Goal: Task Accomplishment & Management: Complete application form

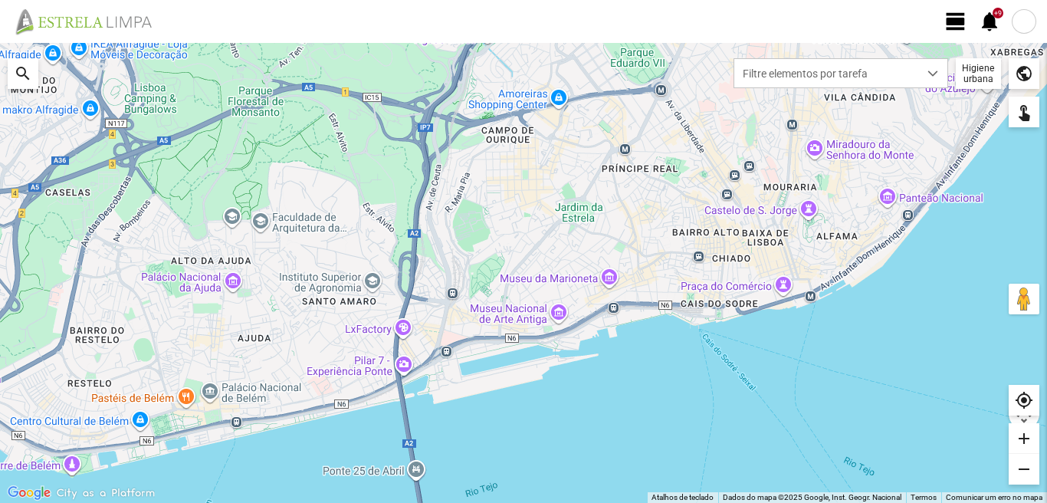
click at [955, 28] on span "view_day" at bounding box center [955, 21] width 23 height 23
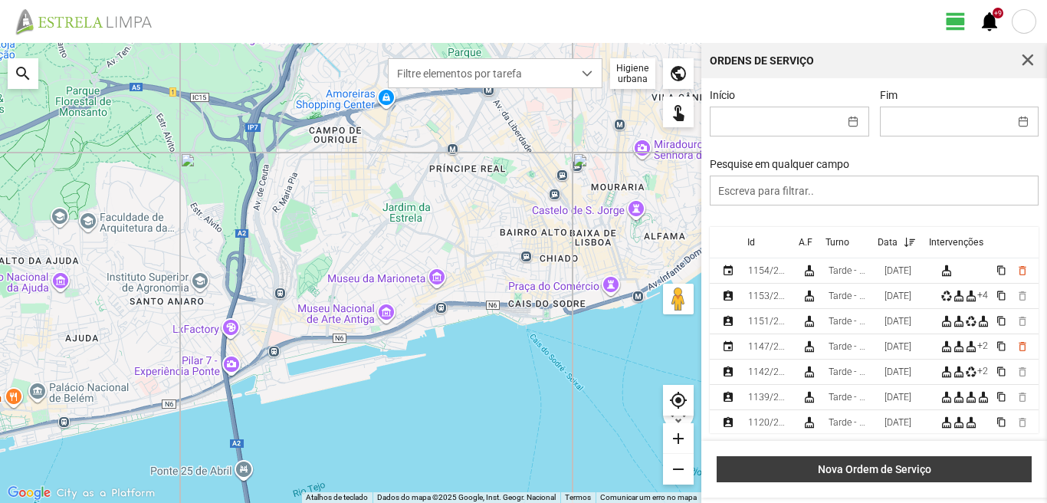
click at [884, 468] on span "Nova Ordem de Serviço" at bounding box center [874, 469] width 299 height 12
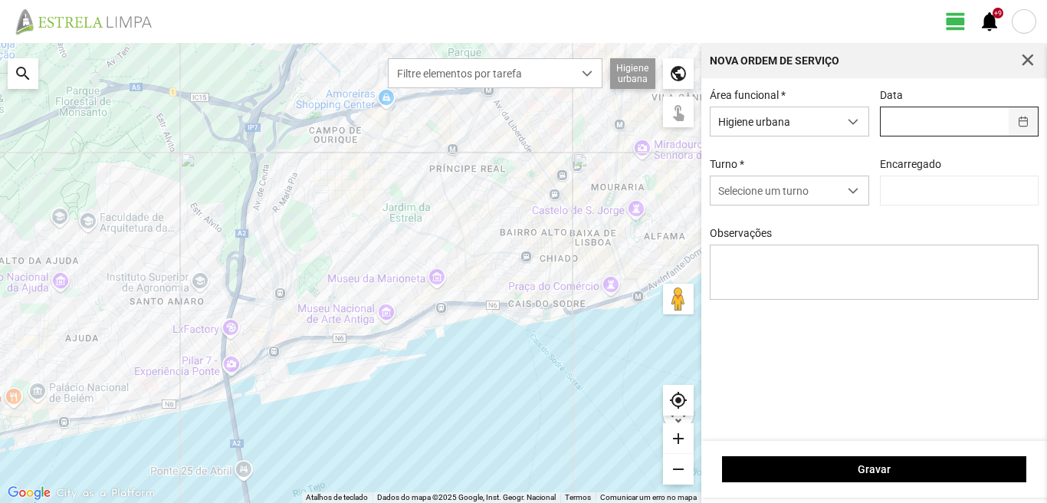
click at [1024, 122] on button "button" at bounding box center [1024, 121] width 30 height 28
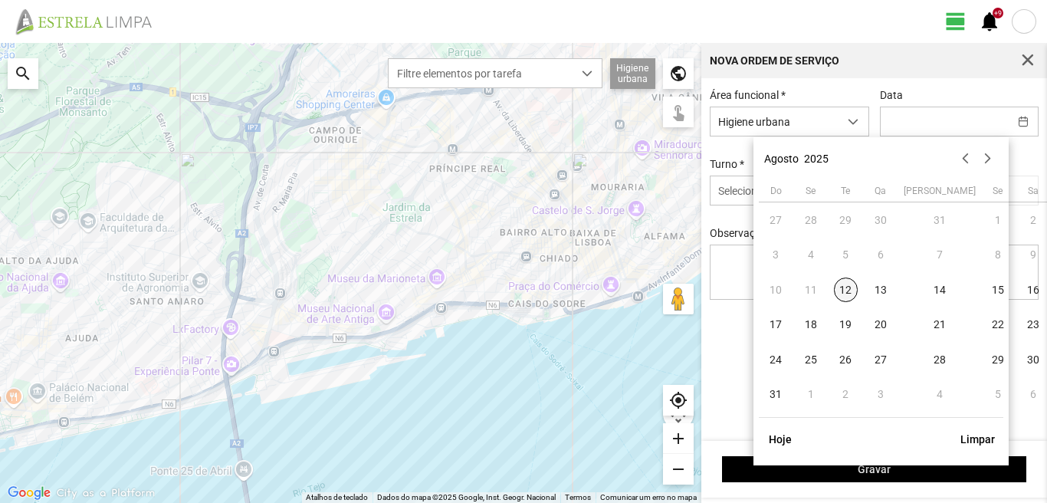
click at [847, 288] on span "12" at bounding box center [846, 289] width 25 height 25
type input "[DATE]"
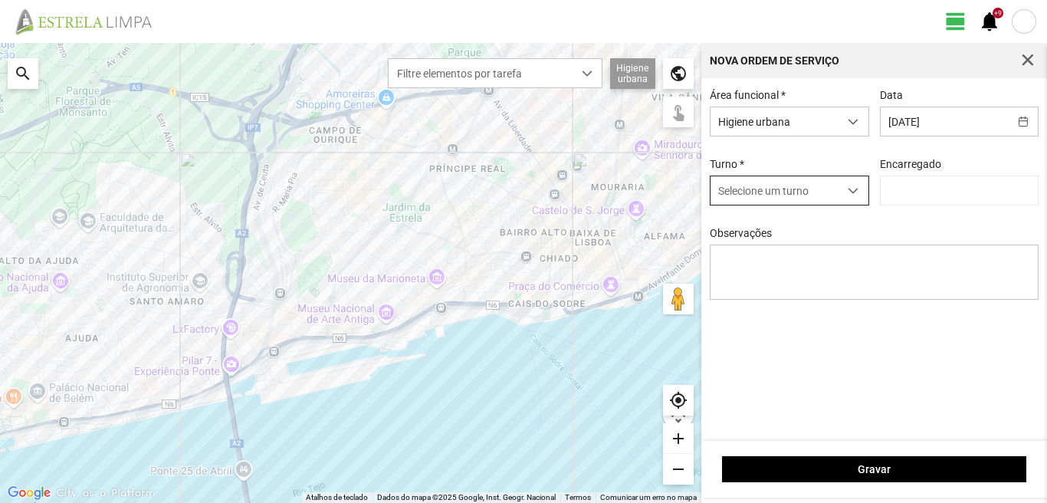
click at [855, 191] on span "dropdown trigger" at bounding box center [853, 190] width 11 height 11
click at [763, 258] on li "Tarde - HU" at bounding box center [789, 251] width 158 height 28
type input "[PERSON_NAME]"
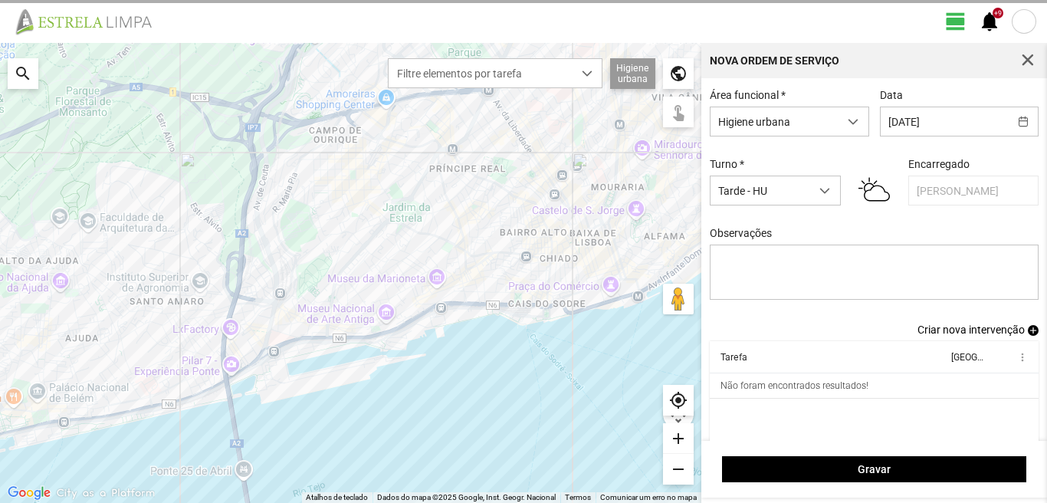
click at [969, 336] on span "Criar nova intervenção" at bounding box center [970, 329] width 107 height 12
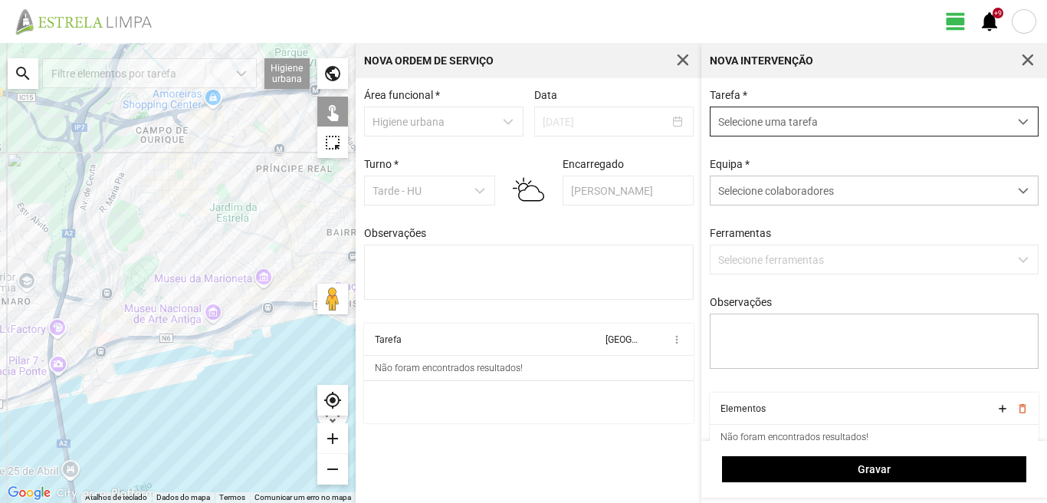
click at [1018, 123] on span "dropdown trigger" at bounding box center [1023, 121] width 11 height 11
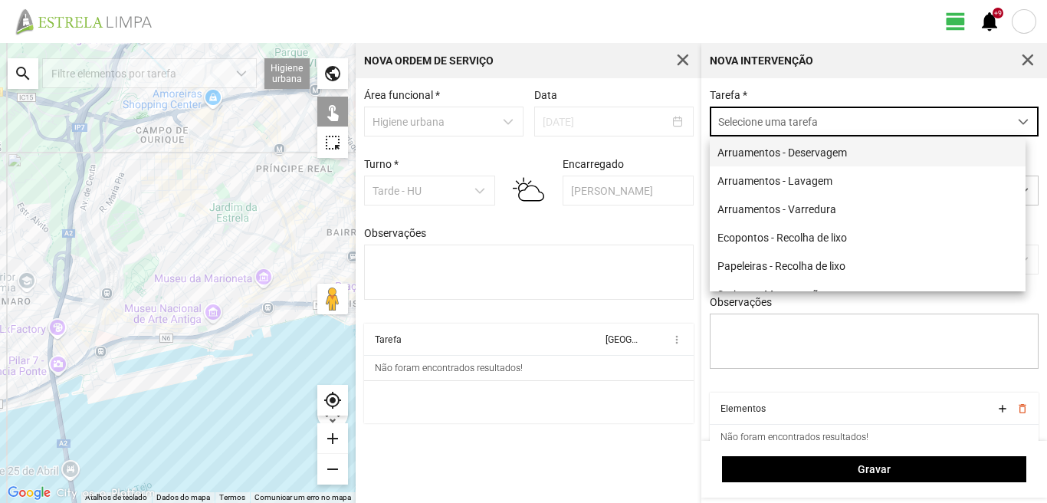
click at [858, 157] on li "Arruamentos - Deservagem" at bounding box center [868, 152] width 316 height 28
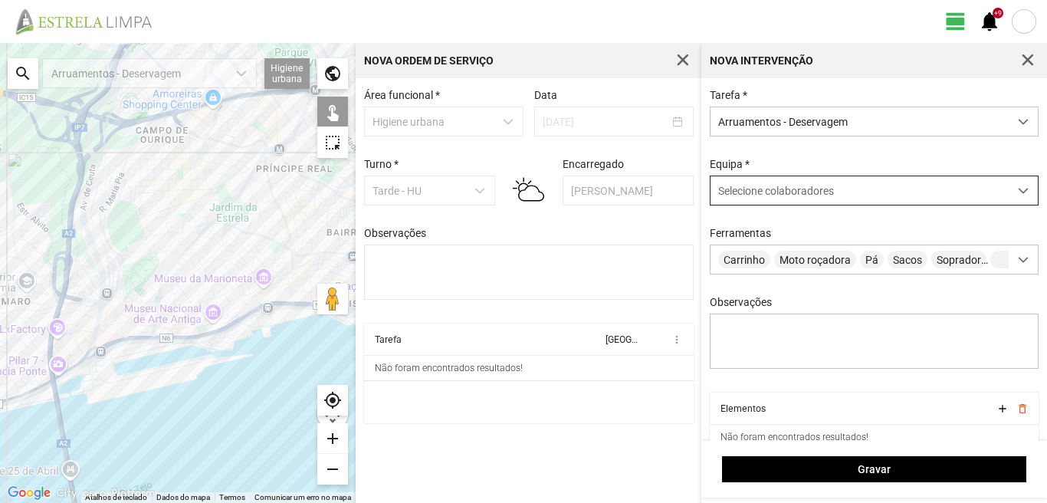
click at [1018, 188] on span at bounding box center [1023, 190] width 11 height 11
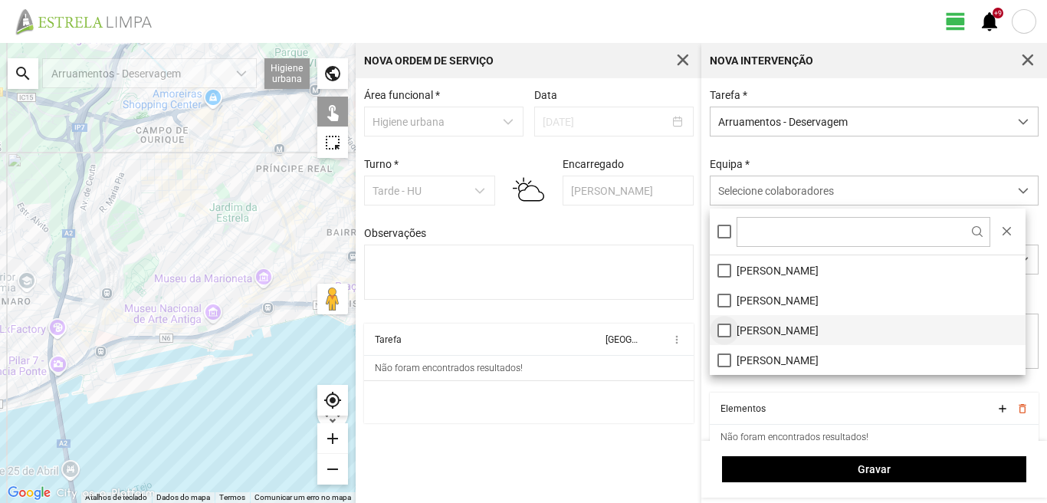
click at [721, 326] on li "[PERSON_NAME]" at bounding box center [868, 330] width 316 height 30
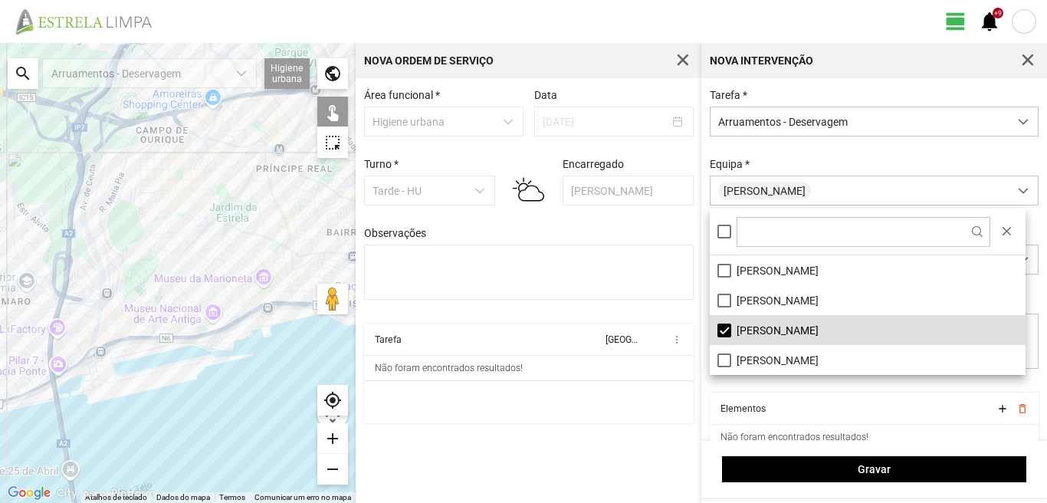
click at [647, 447] on div "Área funcional * Higiene urbana Data [DATE] Turno * Tarde - HU Encarregado Grac…" at bounding box center [529, 290] width 346 height 425
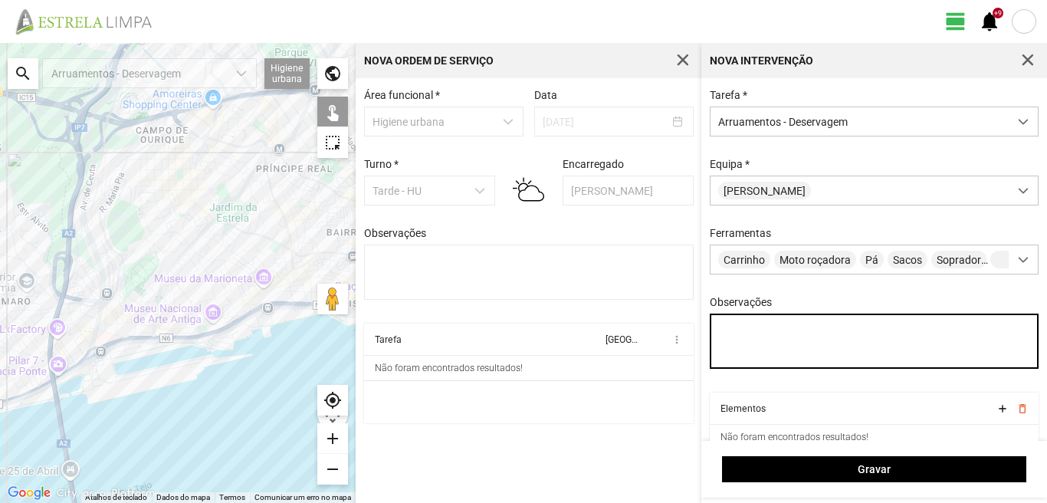
click at [764, 346] on textarea "Observações" at bounding box center [875, 340] width 330 height 55
drag, startPoint x: 770, startPoint y: 331, endPoint x: 817, endPoint y: 349, distance: 50.2
click at [817, 349] on textarea "[PERSON_NAME]. Cesar" at bounding box center [875, 340] width 330 height 55
click at [828, 343] on textarea "[PERSON_NAME]. Cesar. FERIAS" at bounding box center [875, 340] width 330 height 55
type textarea "[PERSON_NAME]. Cesar. [PERSON_NAME]: licença Umaro: não veio."
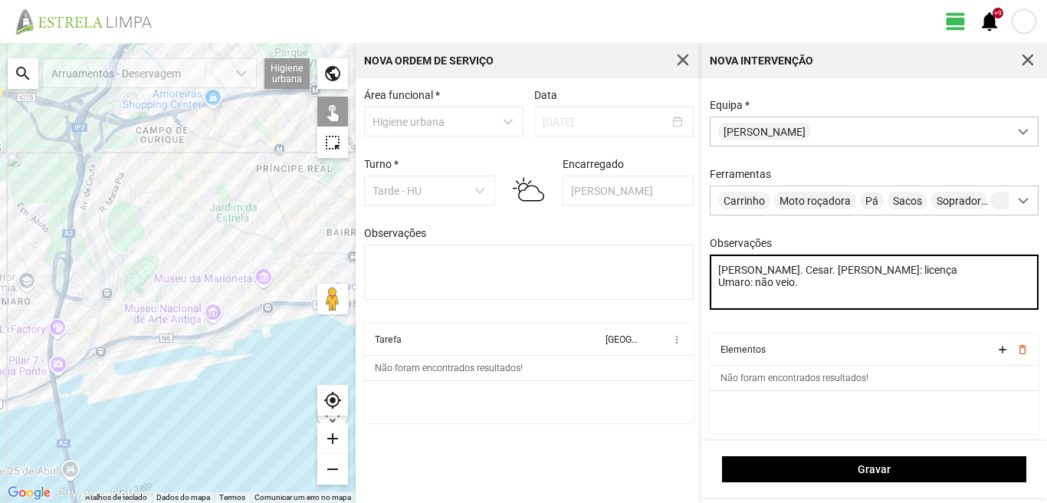
scroll to position [65, 0]
drag, startPoint x: 717, startPoint y: 265, endPoint x: 837, endPoint y: 309, distance: 127.3
click at [837, 310] on div "Observações Felipe. Cesar. [PERSON_NAME]: licença Umaro: não veio." at bounding box center [874, 274] width 340 height 75
type textarea "d"
type textarea "[PERSON_NAME]"
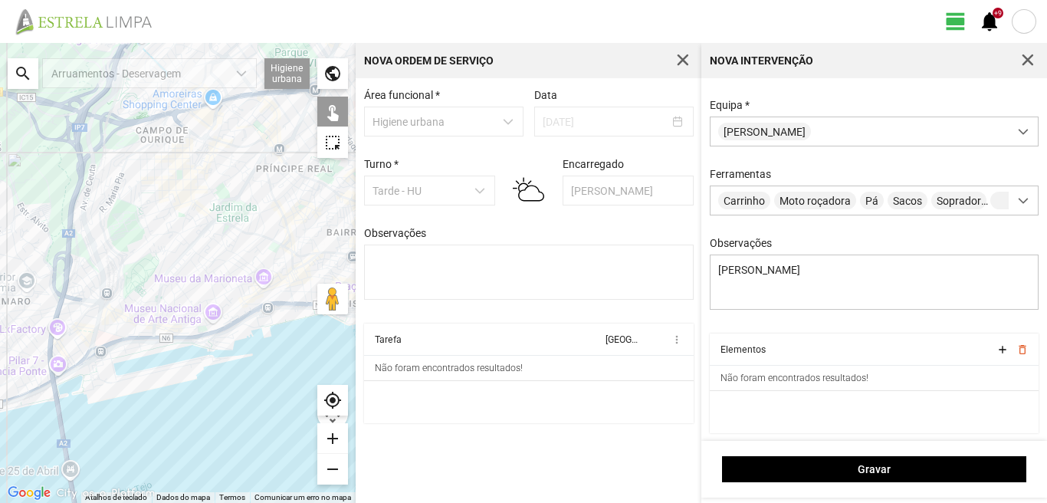
click at [18, 73] on div "search" at bounding box center [23, 73] width 31 height 31
click at [53, 74] on input "text" at bounding box center [153, 73] width 230 height 31
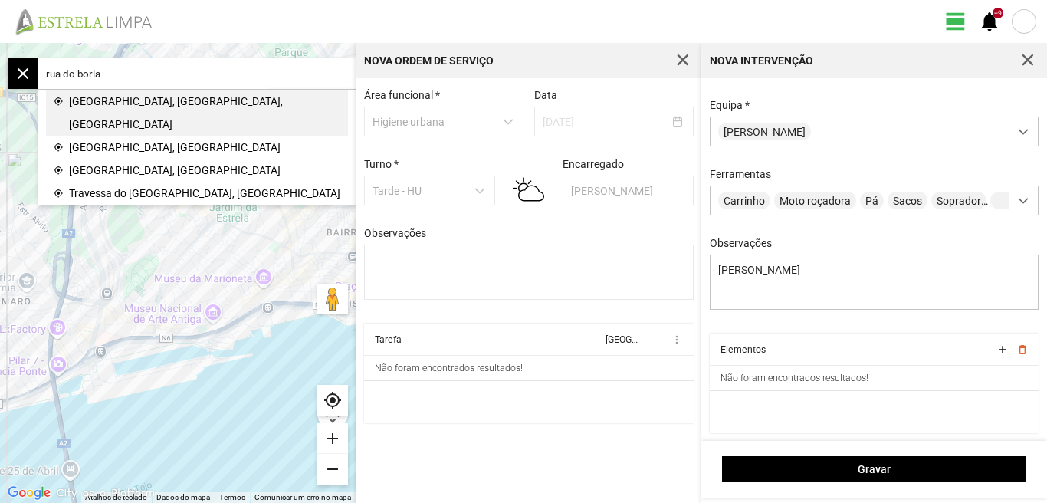
click at [139, 95] on span "[GEOGRAPHIC_DATA], [GEOGRAPHIC_DATA], [GEOGRAPHIC_DATA]" at bounding box center [204, 113] width 271 height 46
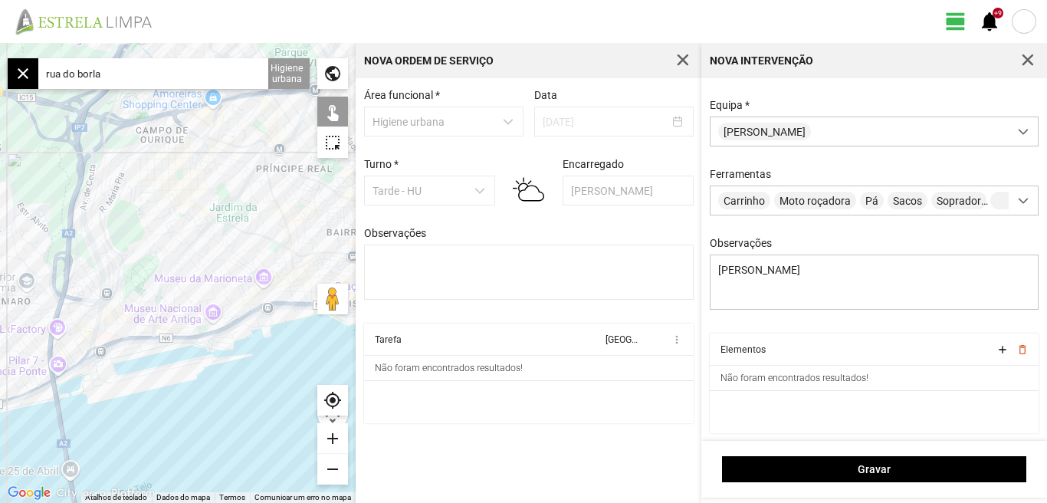
type input "[STREET_ADDRESS]"
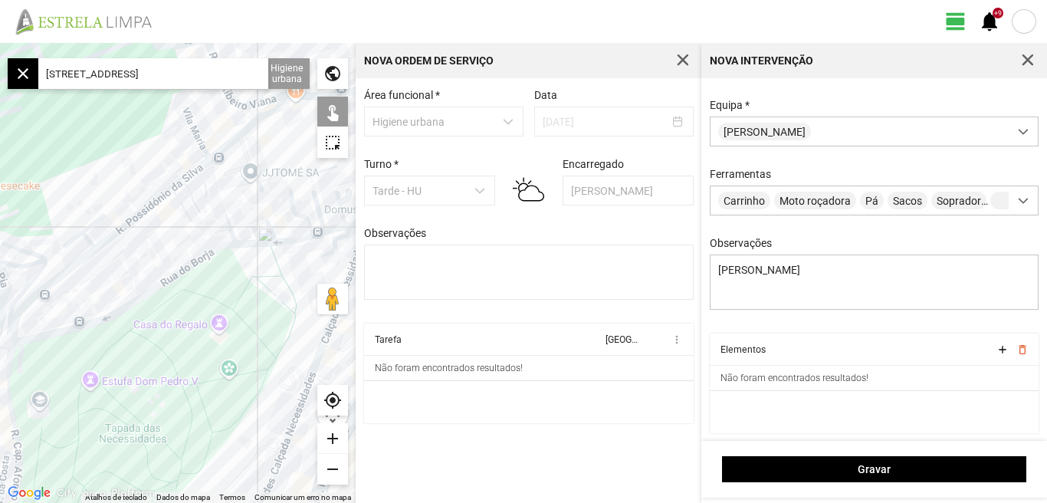
click at [174, 280] on div at bounding box center [178, 273] width 356 height 460
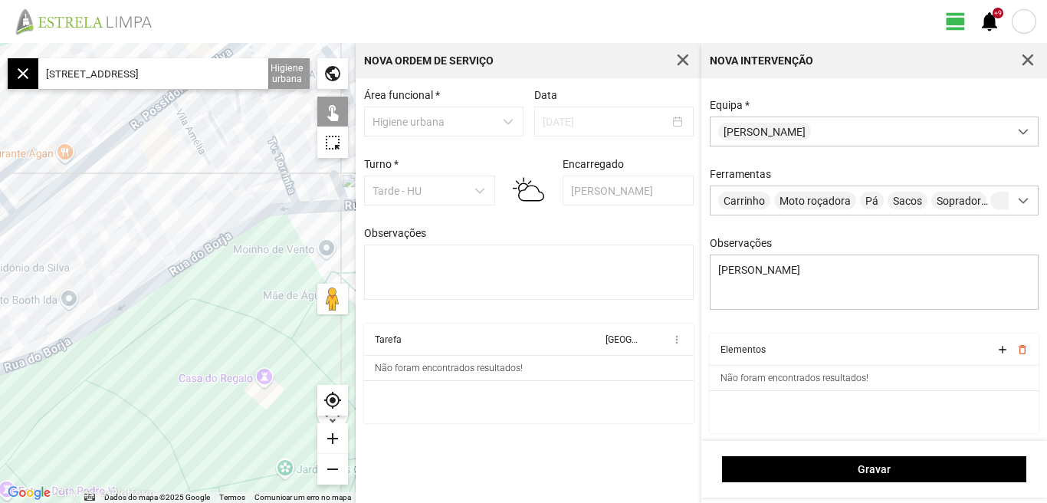
click at [174, 270] on div at bounding box center [178, 273] width 356 height 460
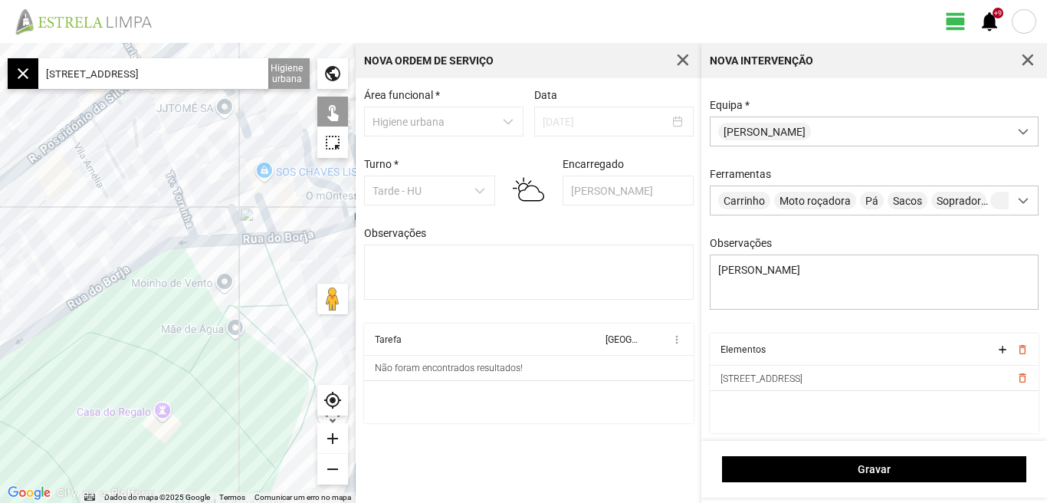
drag, startPoint x: 231, startPoint y: 287, endPoint x: 130, endPoint y: 323, distance: 107.4
click at [130, 323] on div at bounding box center [178, 273] width 356 height 460
click at [182, 204] on div at bounding box center [178, 273] width 356 height 460
click at [213, 241] on div at bounding box center [178, 273] width 356 height 460
click at [328, 432] on div "add" at bounding box center [332, 438] width 31 height 31
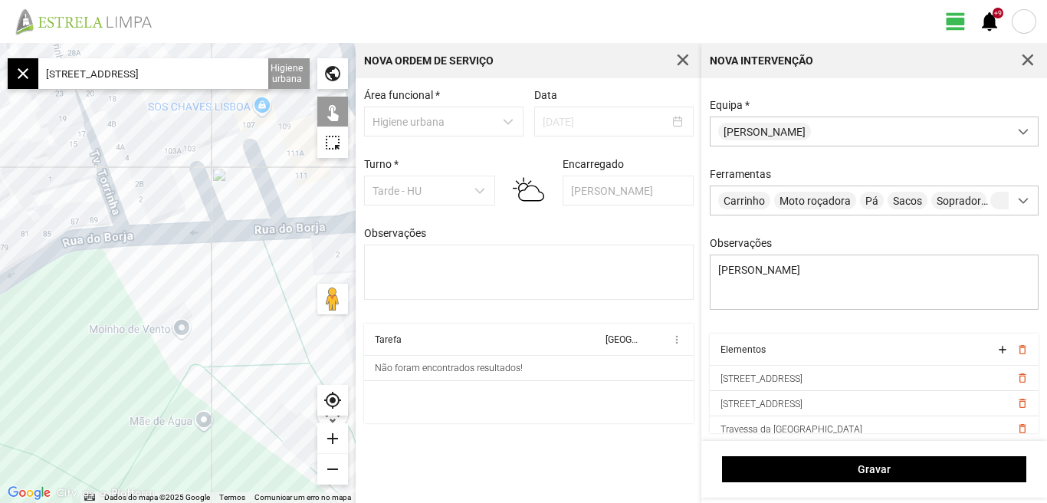
drag, startPoint x: 291, startPoint y: 257, endPoint x: 166, endPoint y: 287, distance: 128.4
click at [166, 287] on div at bounding box center [178, 273] width 356 height 460
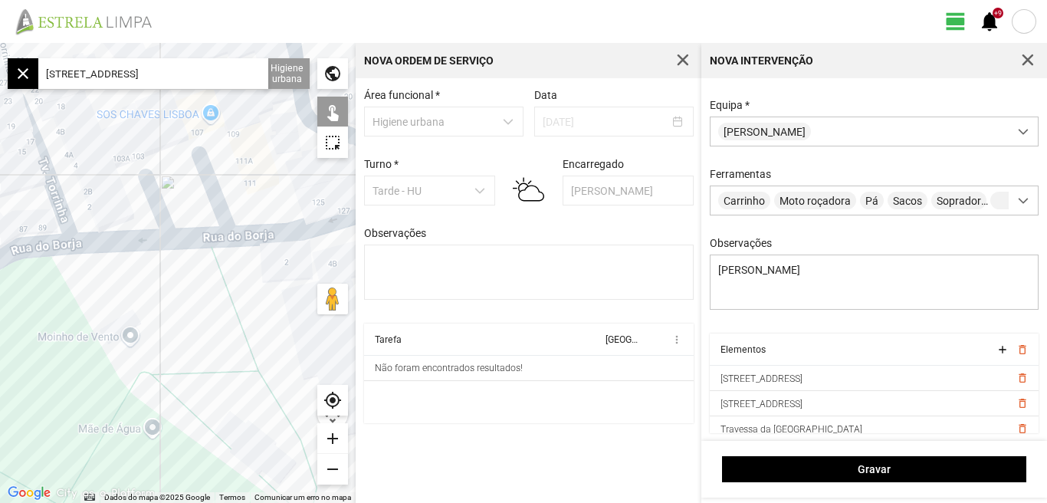
click at [155, 201] on div at bounding box center [178, 273] width 356 height 460
click at [255, 235] on div at bounding box center [178, 273] width 356 height 460
drag, startPoint x: 257, startPoint y: 269, endPoint x: 110, endPoint y: 297, distance: 149.7
click at [110, 297] on div at bounding box center [178, 273] width 356 height 460
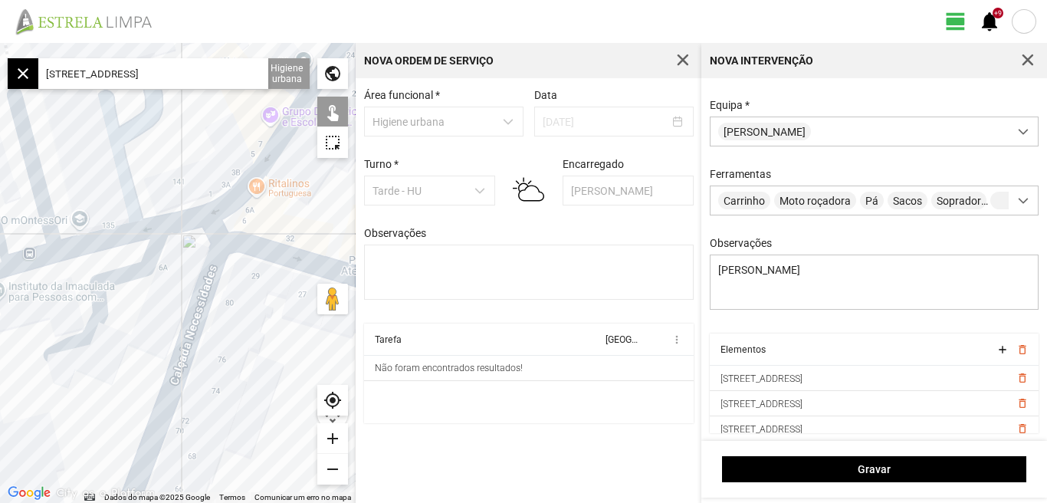
click at [123, 238] on div at bounding box center [178, 273] width 356 height 460
click at [123, 235] on div at bounding box center [178, 273] width 356 height 460
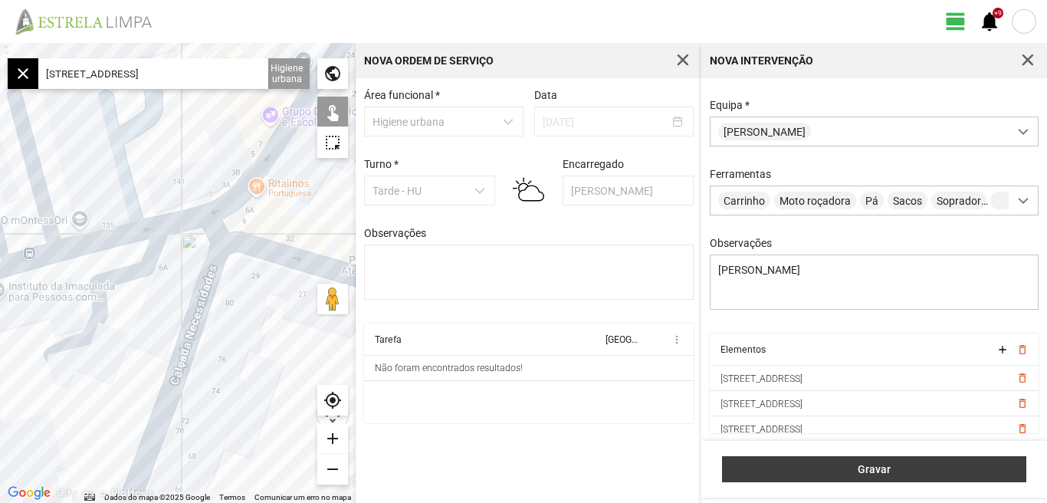
click at [879, 471] on span "Gravar" at bounding box center [874, 469] width 288 height 12
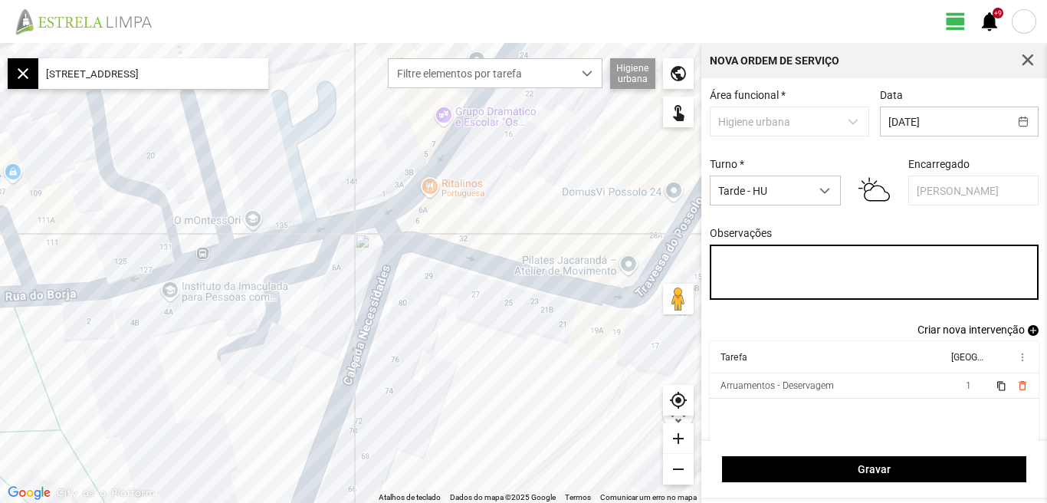
paste textarea "[PERSON_NAME]. Cesar. [PERSON_NAME]: licença Umaro: não veio."
type textarea "[PERSON_NAME]. Cesar. [PERSON_NAME]: licença Umaro: não veio."
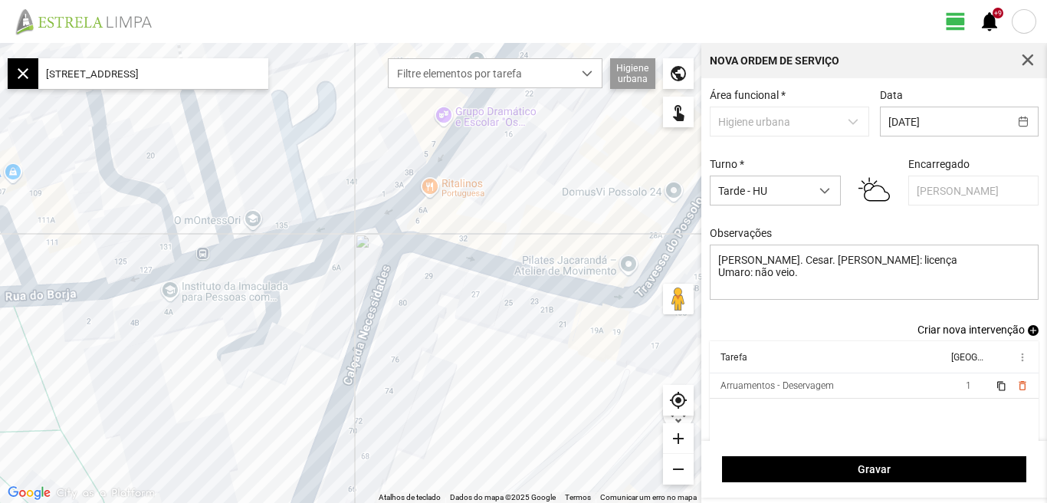
click at [974, 336] on span "Criar nova intervenção" at bounding box center [970, 329] width 107 height 12
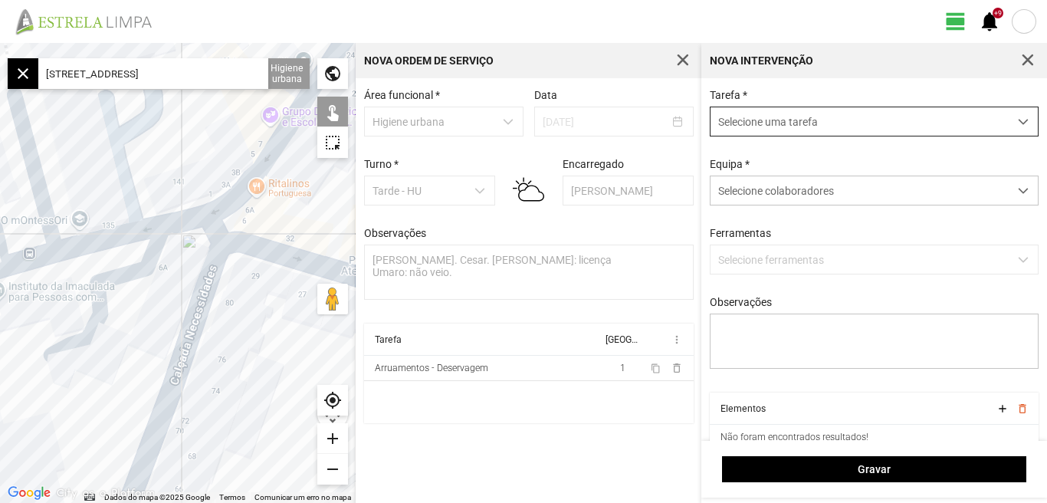
click at [1018, 123] on span "dropdown trigger" at bounding box center [1023, 121] width 11 height 11
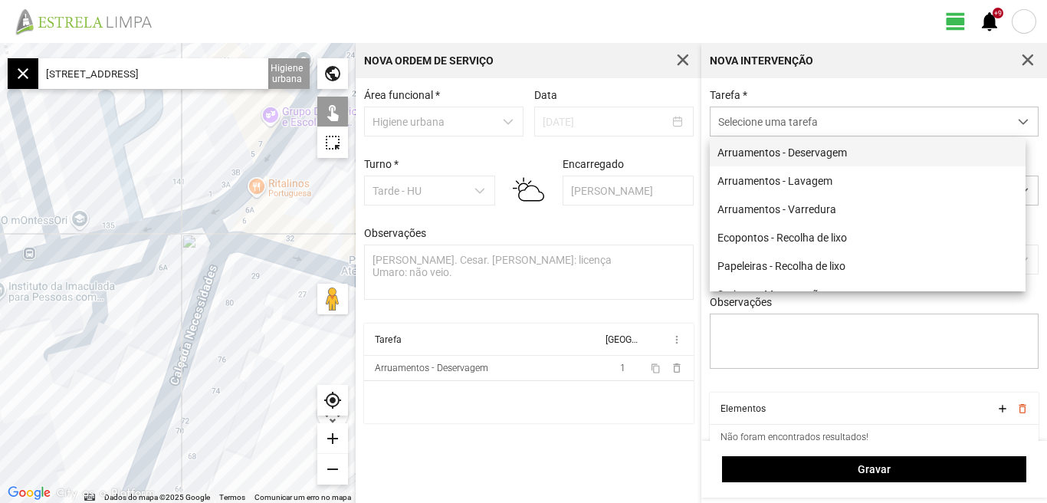
click at [855, 157] on li "Arruamentos - Deservagem" at bounding box center [868, 152] width 316 height 28
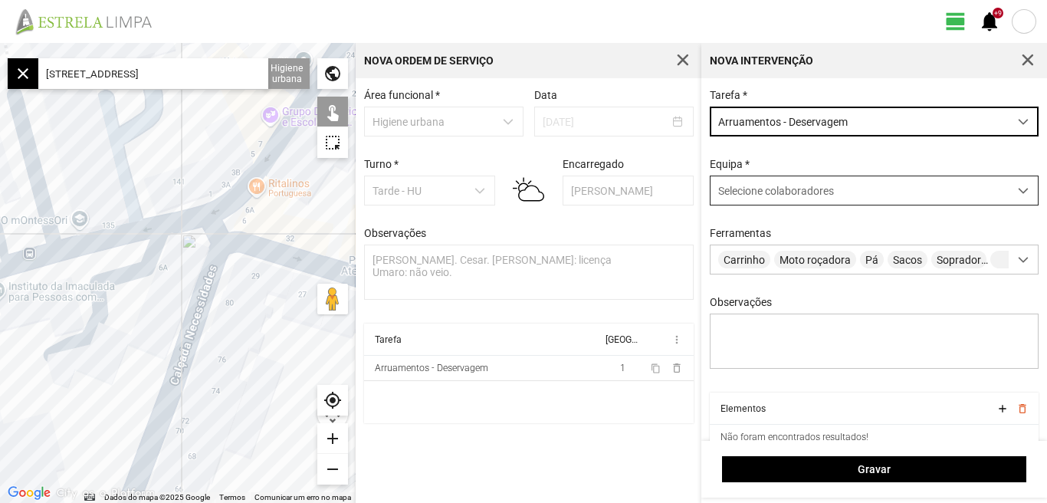
click at [1018, 196] on span at bounding box center [1023, 190] width 11 height 11
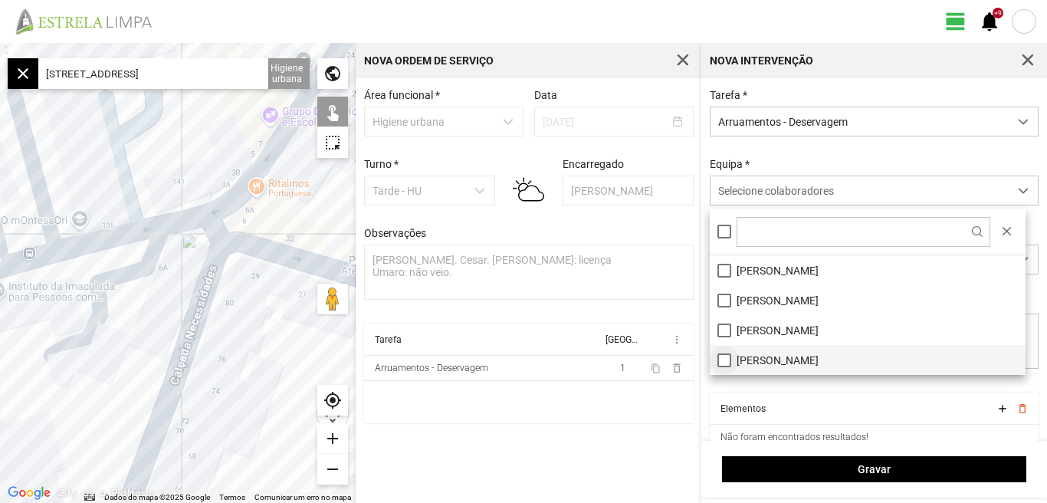
click at [719, 361] on li "[PERSON_NAME]" at bounding box center [868, 360] width 316 height 30
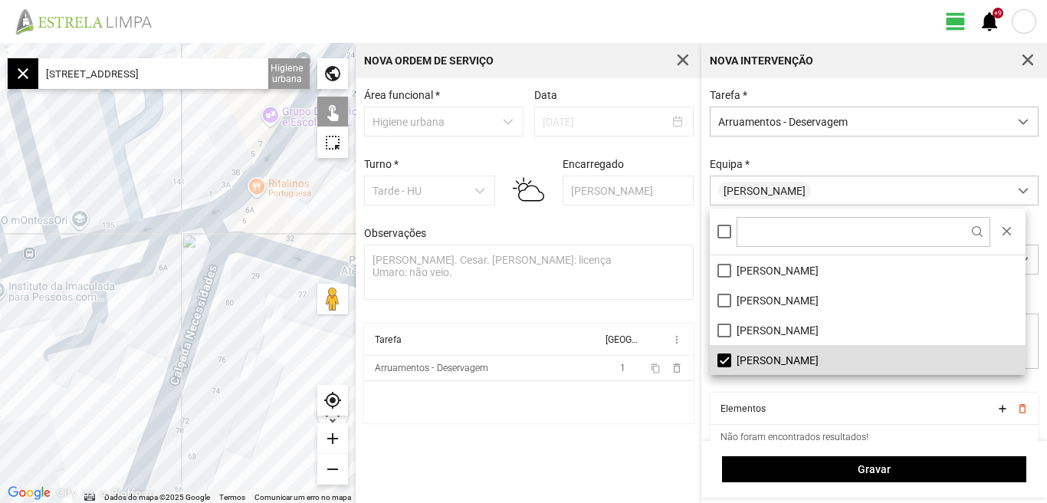
click at [222, 75] on input "[STREET_ADDRESS]" at bounding box center [153, 73] width 230 height 31
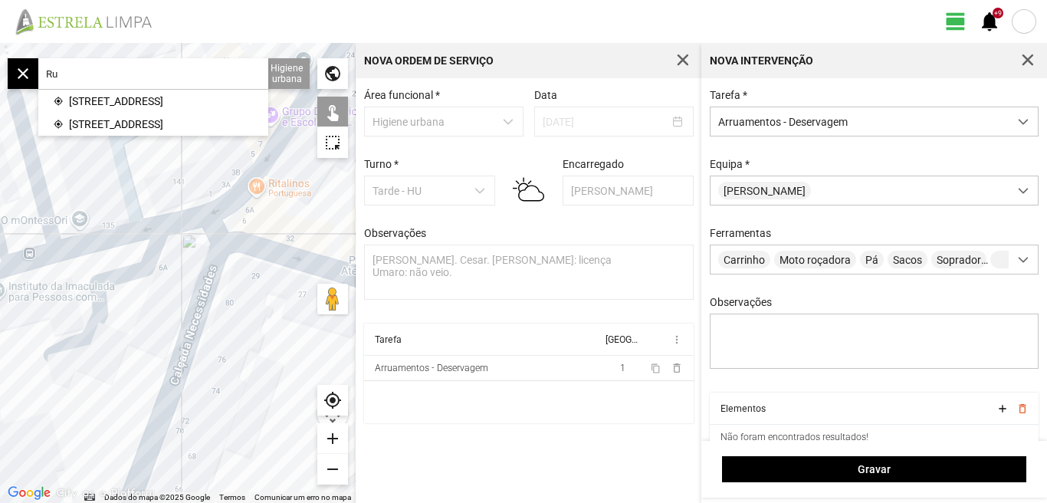
type input "R"
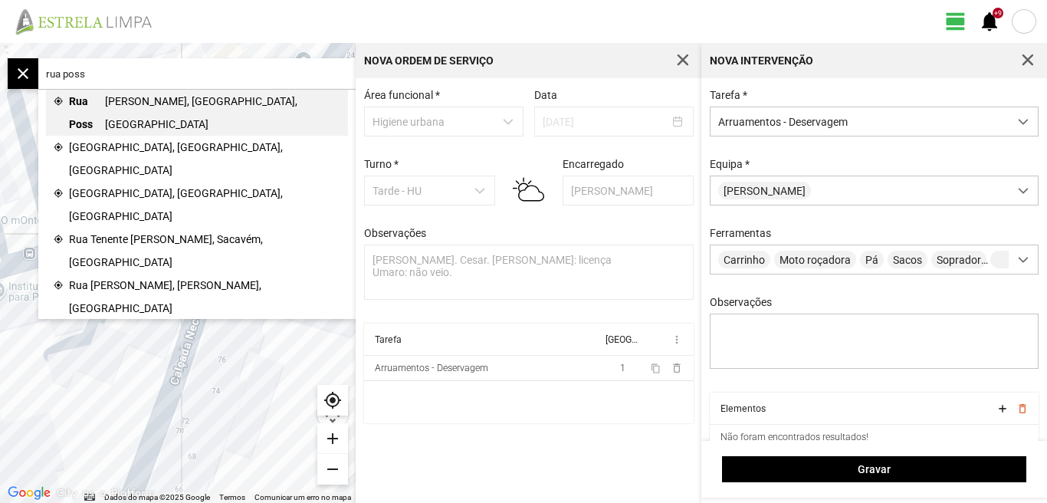
click at [175, 100] on span "[PERSON_NAME], [GEOGRAPHIC_DATA], [GEOGRAPHIC_DATA]" at bounding box center [223, 113] width 236 height 46
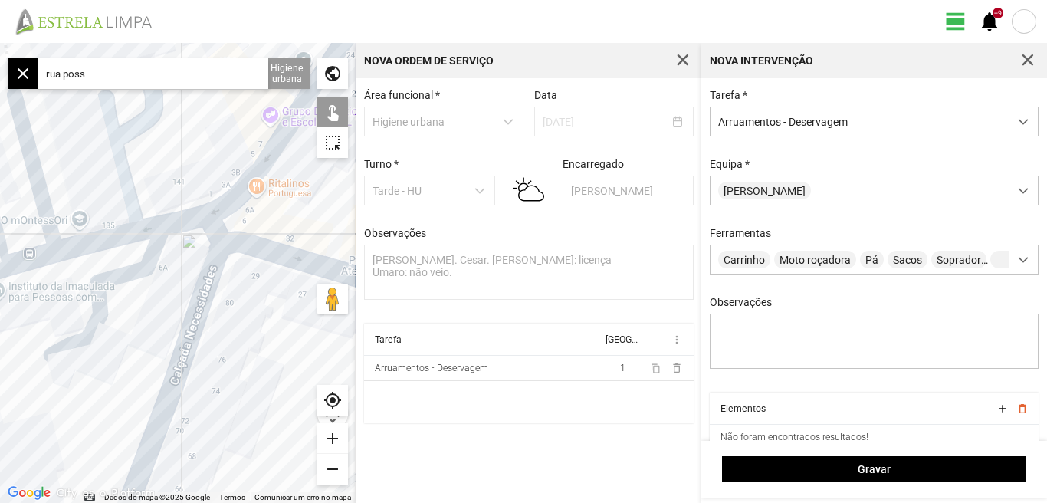
type input "R. [PERSON_NAME], 1350 [GEOGRAPHIC_DATA], [GEOGRAPHIC_DATA]"
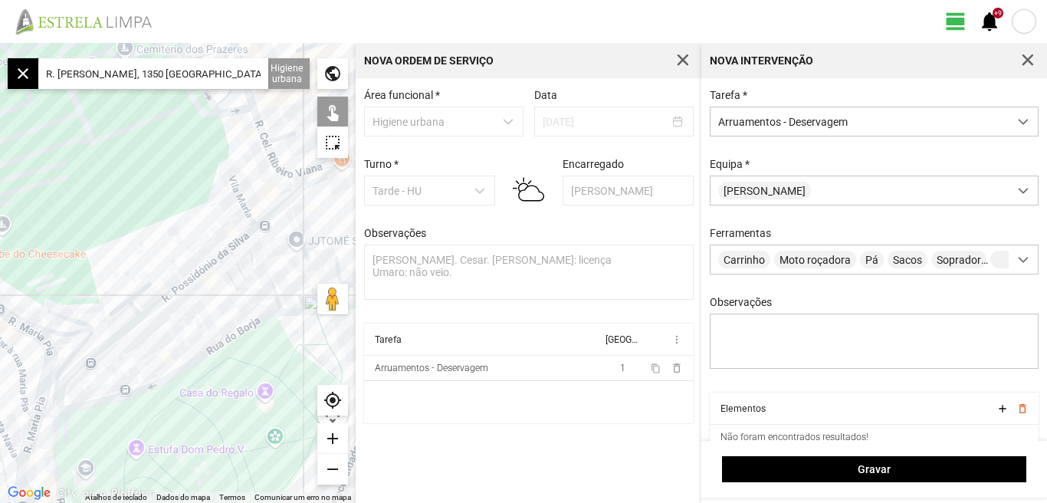
drag, startPoint x: 67, startPoint y: 365, endPoint x: 159, endPoint y: 335, distance: 96.7
click at [159, 335] on div at bounding box center [178, 273] width 356 height 460
click at [82, 364] on div at bounding box center [178, 273] width 356 height 460
click at [332, 438] on div "add" at bounding box center [332, 438] width 31 height 31
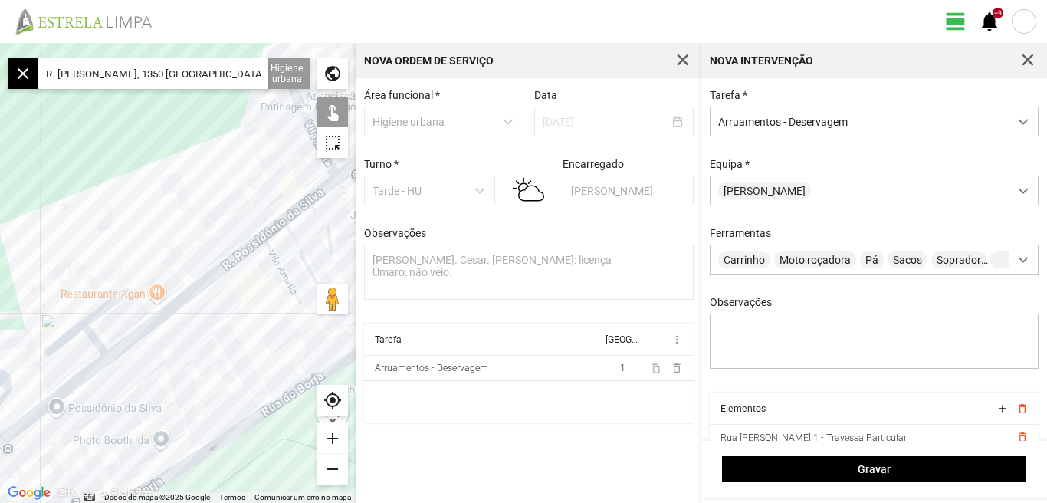
click at [329, 437] on div "add" at bounding box center [332, 438] width 31 height 31
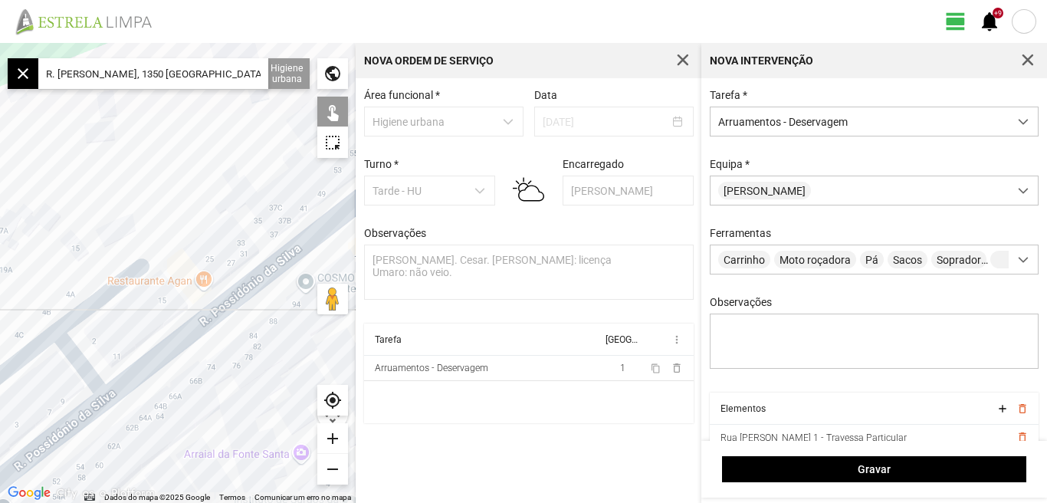
drag, startPoint x: 202, startPoint y: 395, endPoint x: 271, endPoint y: 347, distance: 84.4
click at [271, 347] on div at bounding box center [178, 273] width 356 height 460
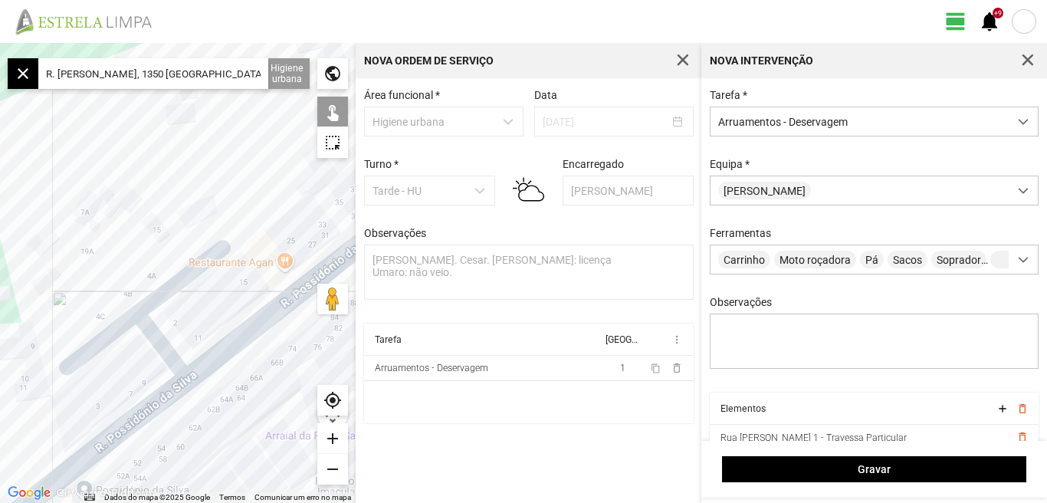
drag, startPoint x: 225, startPoint y: 369, endPoint x: 305, endPoint y: 349, distance: 82.2
click at [305, 349] on div at bounding box center [178, 273] width 356 height 460
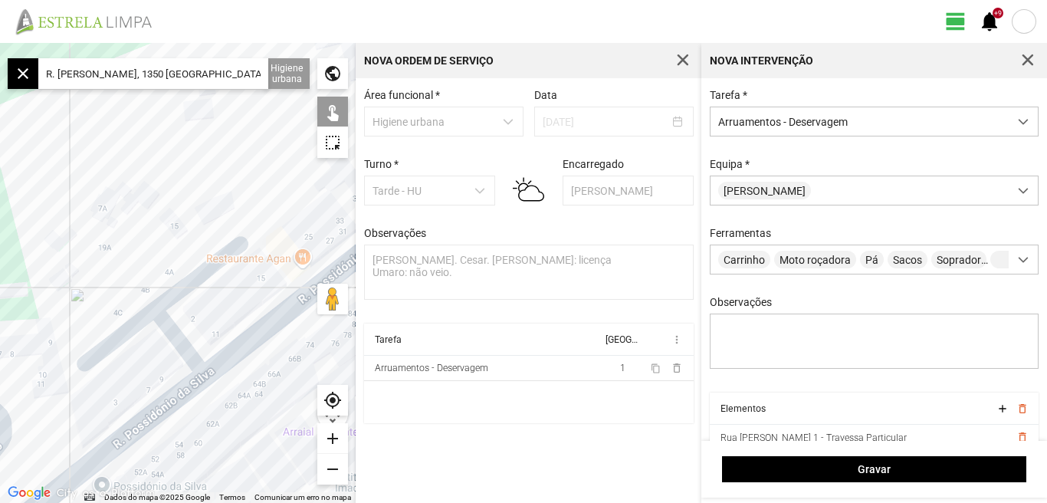
click at [241, 346] on div at bounding box center [178, 273] width 356 height 460
click at [179, 344] on div at bounding box center [178, 273] width 356 height 460
click at [187, 283] on div at bounding box center [178, 273] width 356 height 460
click at [191, 278] on div at bounding box center [178, 273] width 356 height 460
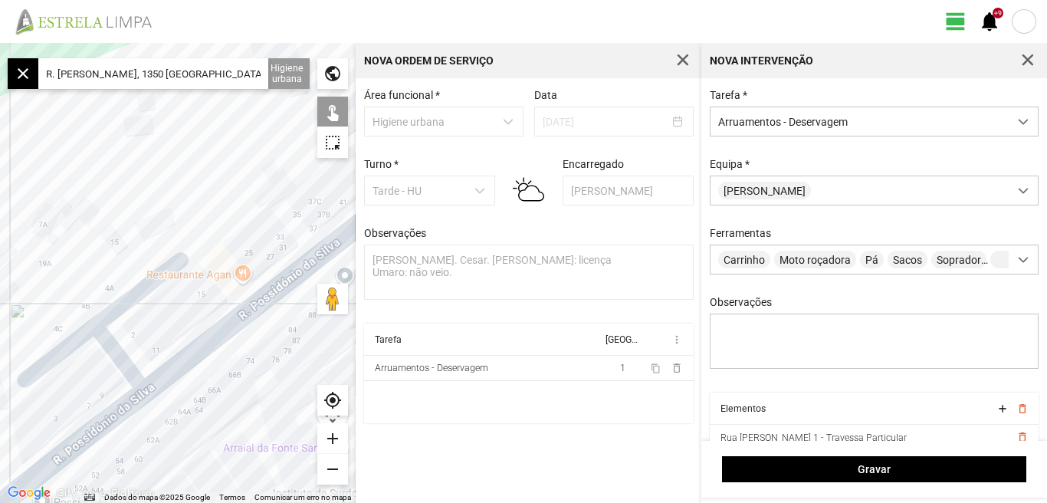
drag, startPoint x: 223, startPoint y: 306, endPoint x: 155, endPoint y: 324, distance: 70.6
click at [155, 324] on div at bounding box center [178, 273] width 356 height 460
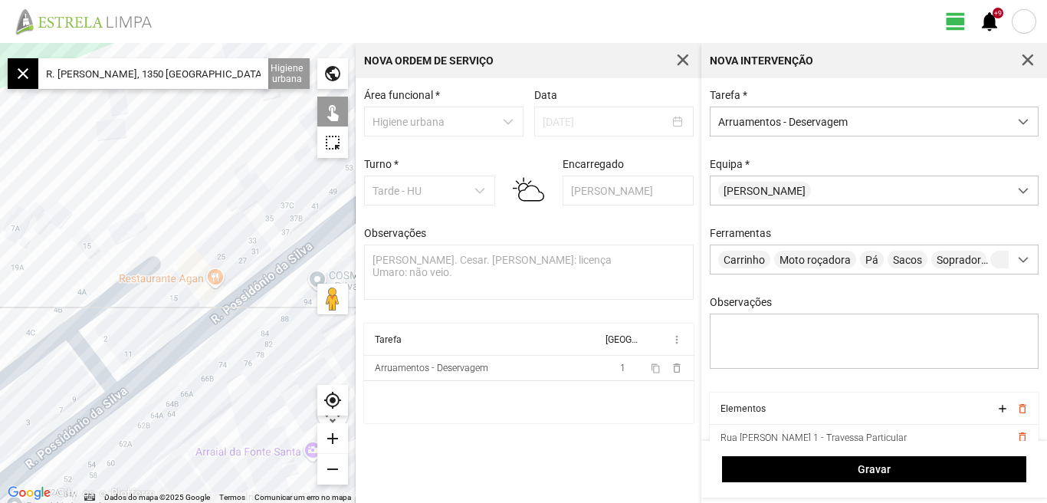
click at [239, 298] on div at bounding box center [178, 273] width 356 height 460
drag, startPoint x: 258, startPoint y: 343, endPoint x: 170, endPoint y: 391, distance: 100.5
click at [172, 391] on div at bounding box center [178, 273] width 356 height 460
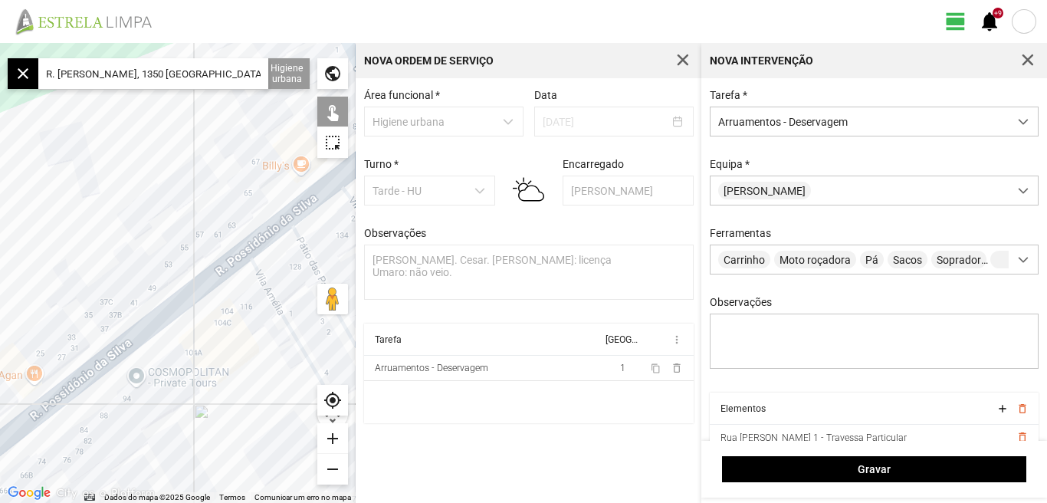
drag, startPoint x: 208, startPoint y: 331, endPoint x: 173, endPoint y: 320, distance: 37.1
click at [179, 320] on div at bounding box center [178, 273] width 356 height 460
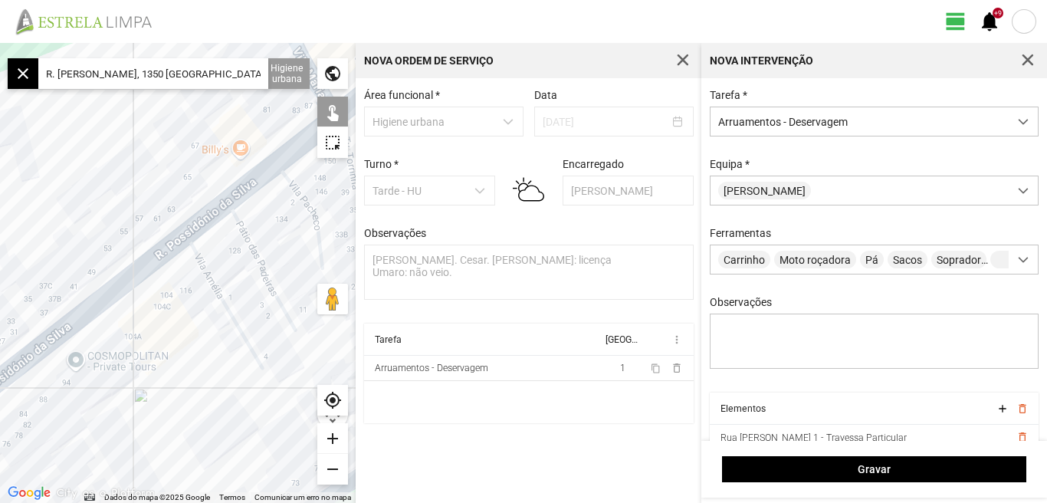
click at [259, 172] on div at bounding box center [178, 273] width 356 height 460
click at [246, 234] on div at bounding box center [178, 273] width 356 height 460
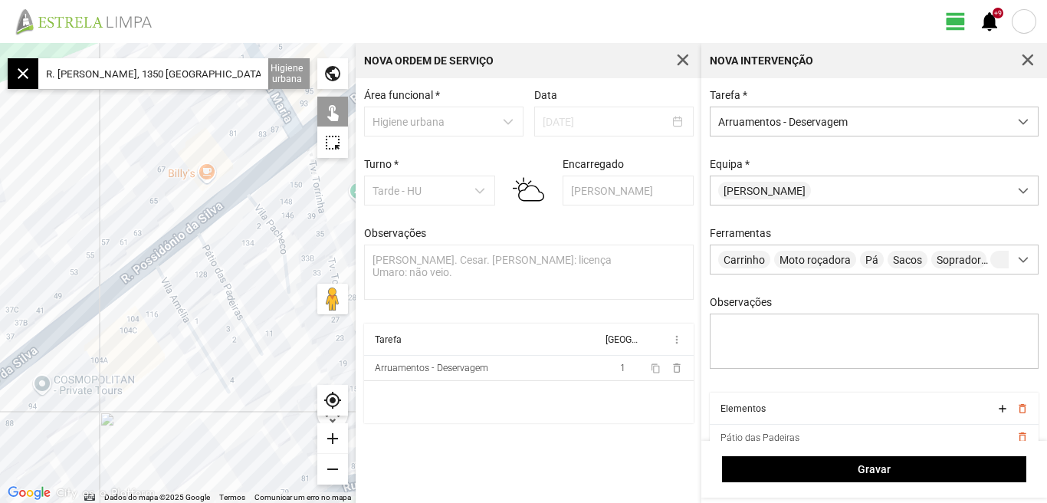
drag, startPoint x: 251, startPoint y: 215, endPoint x: 184, endPoint y: 254, distance: 77.9
click at [184, 254] on div at bounding box center [178, 273] width 356 height 460
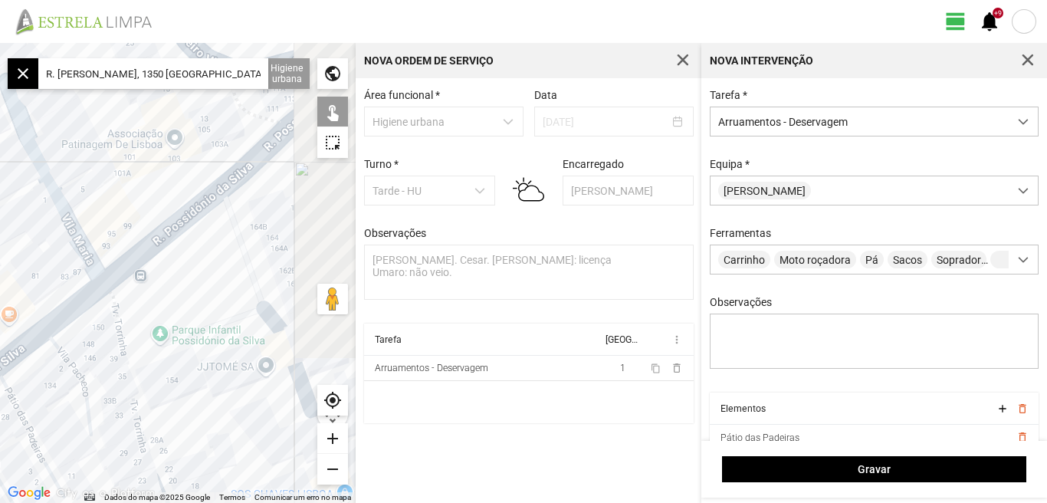
click at [135, 332] on div at bounding box center [178, 273] width 356 height 460
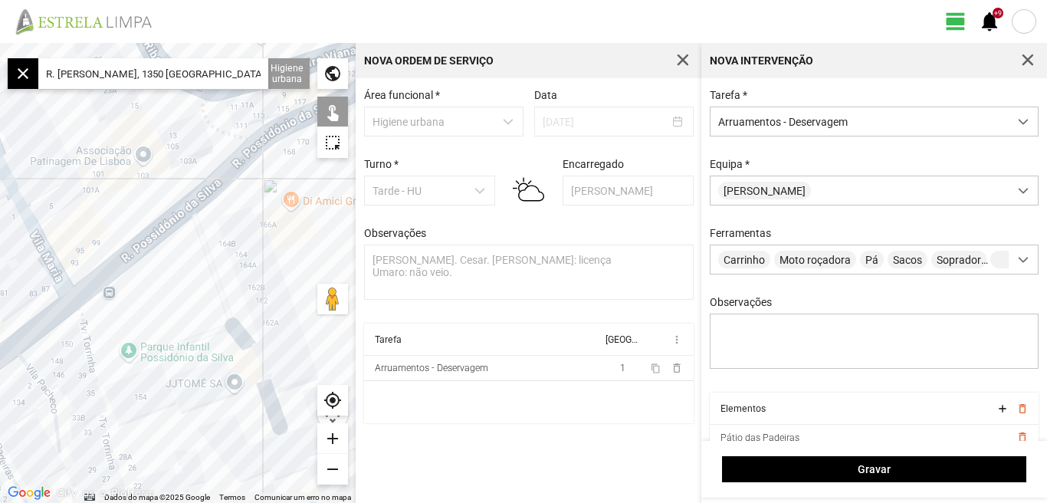
click at [122, 261] on div at bounding box center [178, 273] width 356 height 460
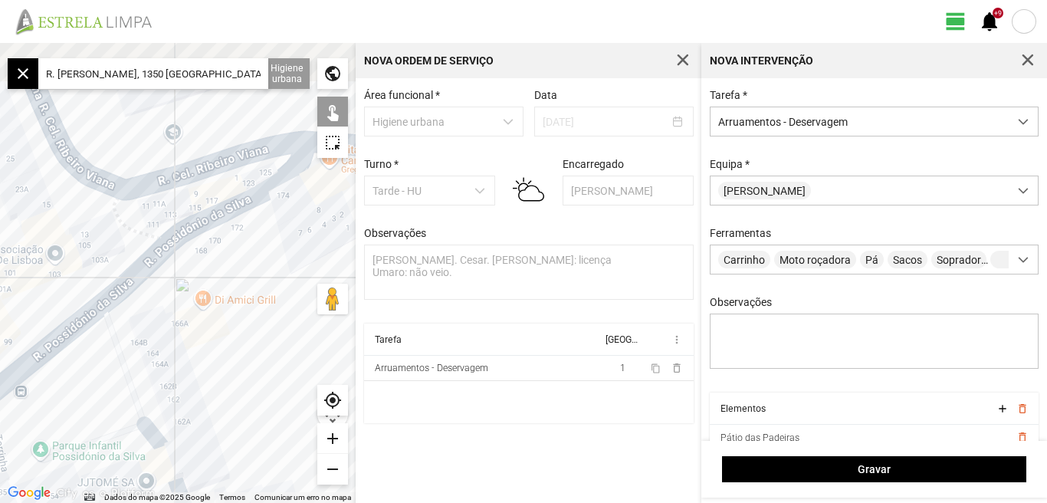
drag, startPoint x: 208, startPoint y: 248, endPoint x: 120, endPoint y: 351, distance: 135.3
click at [120, 351] on div at bounding box center [178, 273] width 356 height 460
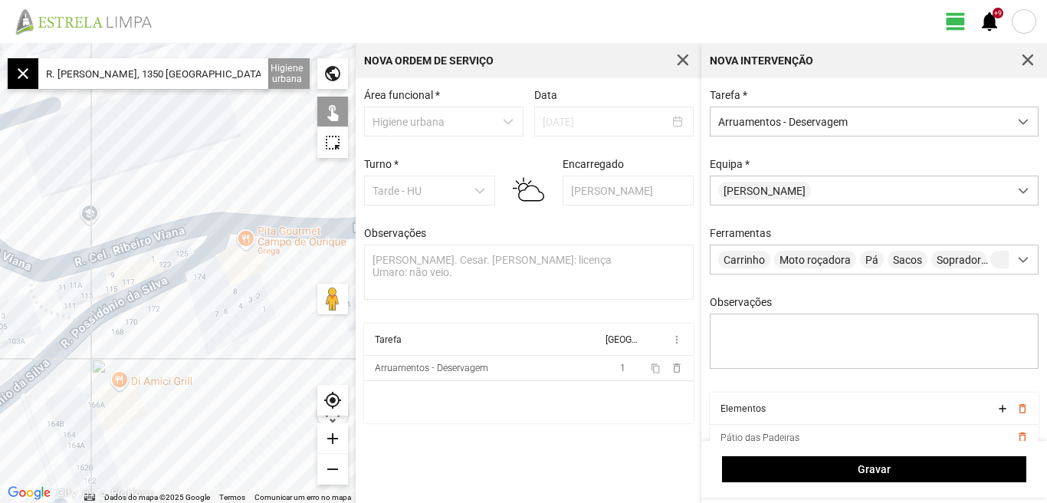
click at [154, 288] on div at bounding box center [178, 273] width 356 height 460
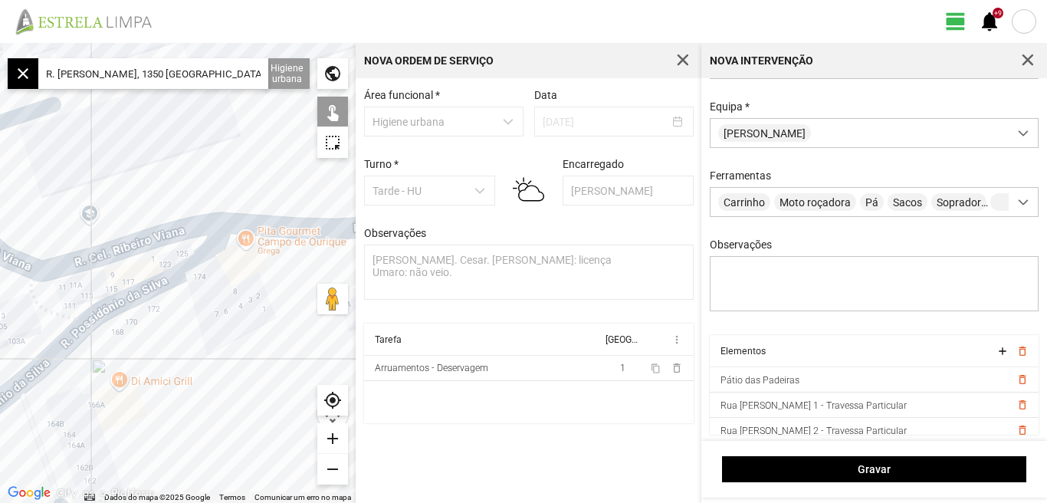
scroll to position [65, 0]
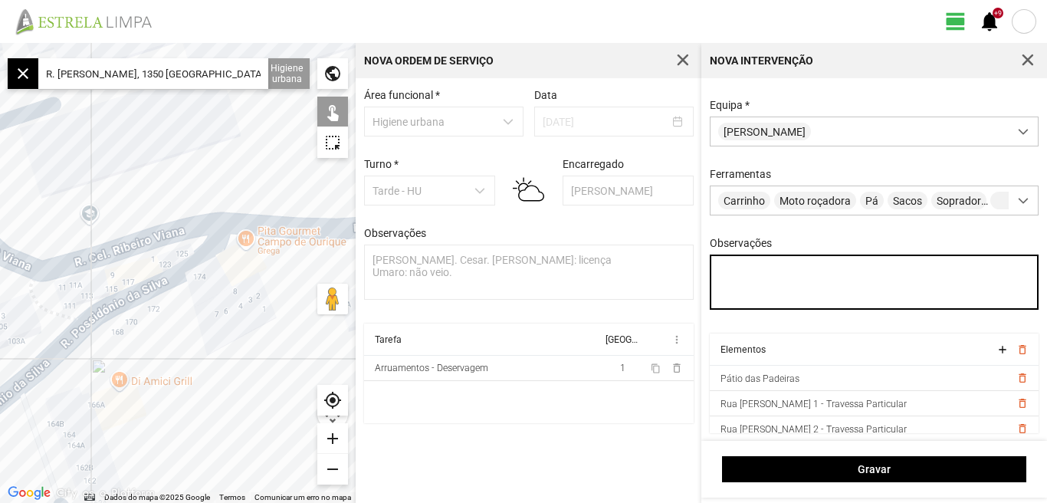
click at [748, 284] on textarea "Observações" at bounding box center [875, 281] width 330 height 55
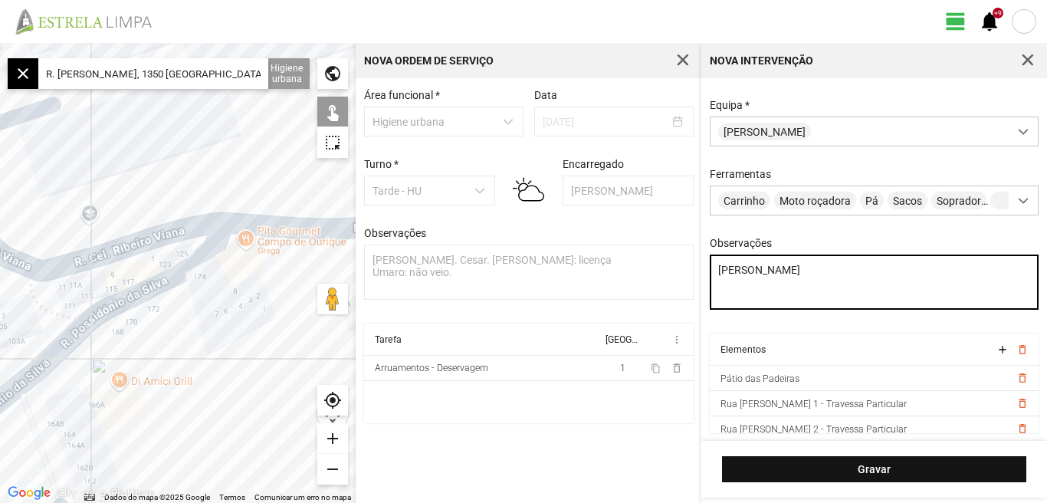
type textarea "[PERSON_NAME]"
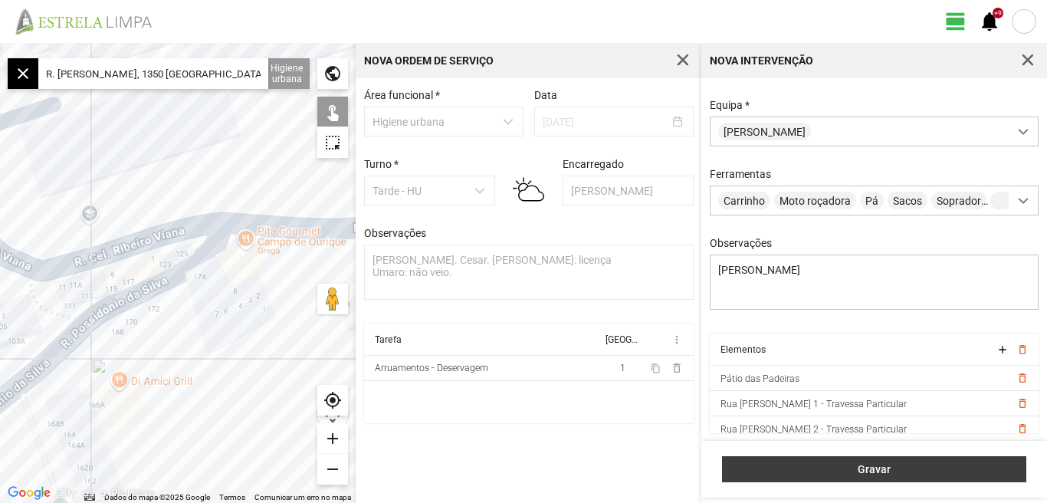
click at [887, 472] on span "Gravar" at bounding box center [874, 469] width 288 height 12
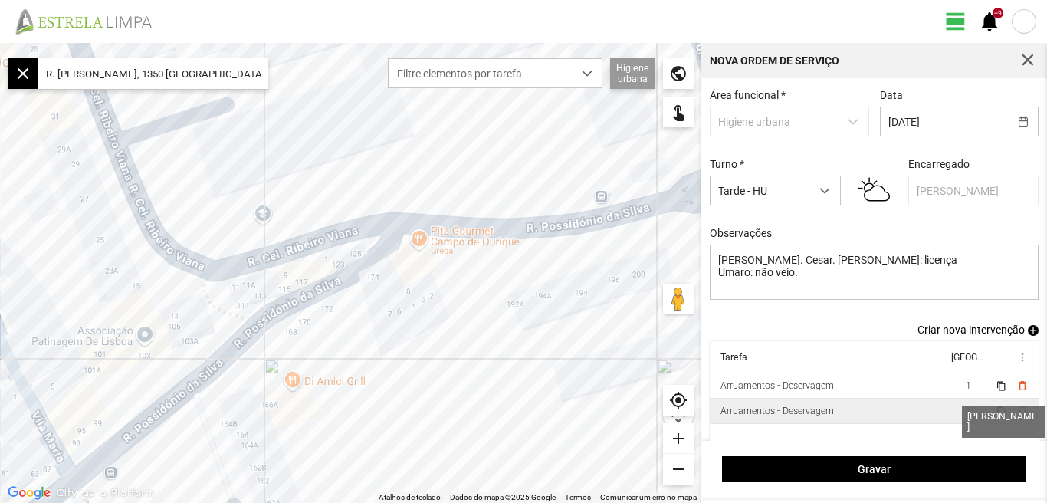
click at [966, 416] on span "1" at bounding box center [968, 410] width 5 height 11
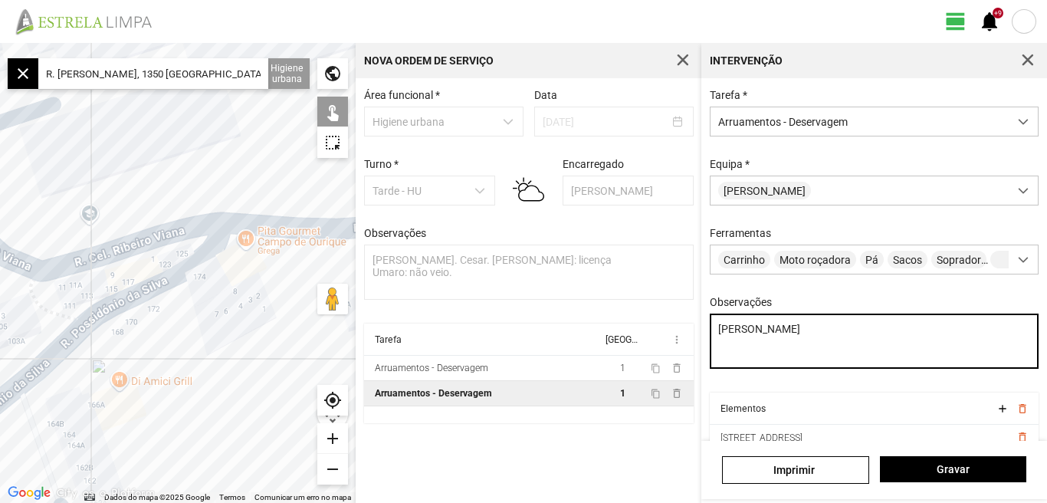
click at [758, 347] on textarea "[PERSON_NAME]" at bounding box center [875, 340] width 330 height 55
type textarea "[PERSON_NAME]"
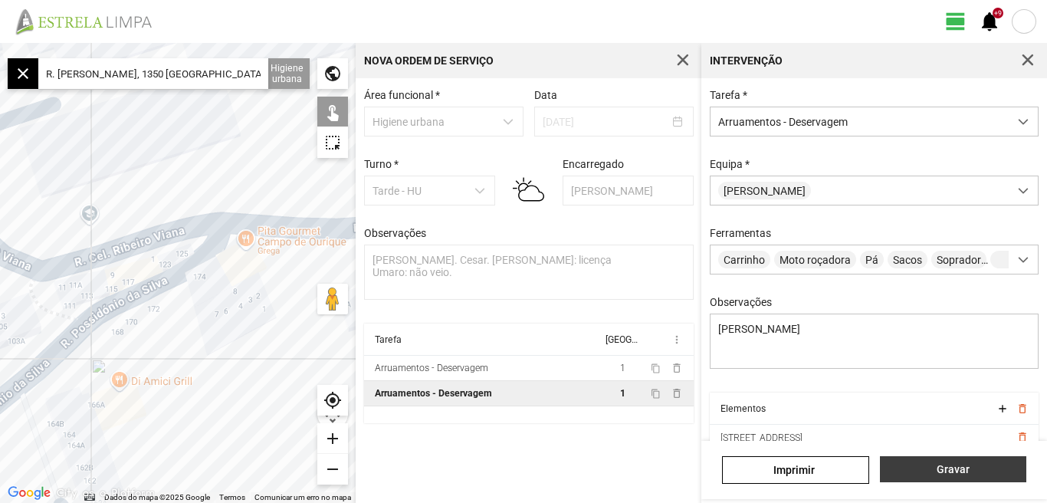
click at [949, 472] on span "Gravar" at bounding box center [952, 469] width 130 height 12
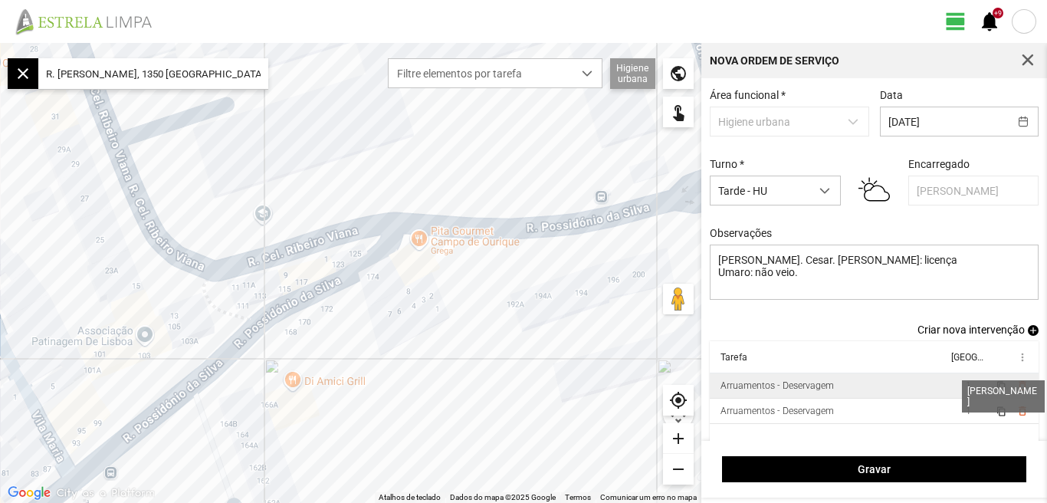
click at [966, 387] on span "1" at bounding box center [968, 385] width 5 height 11
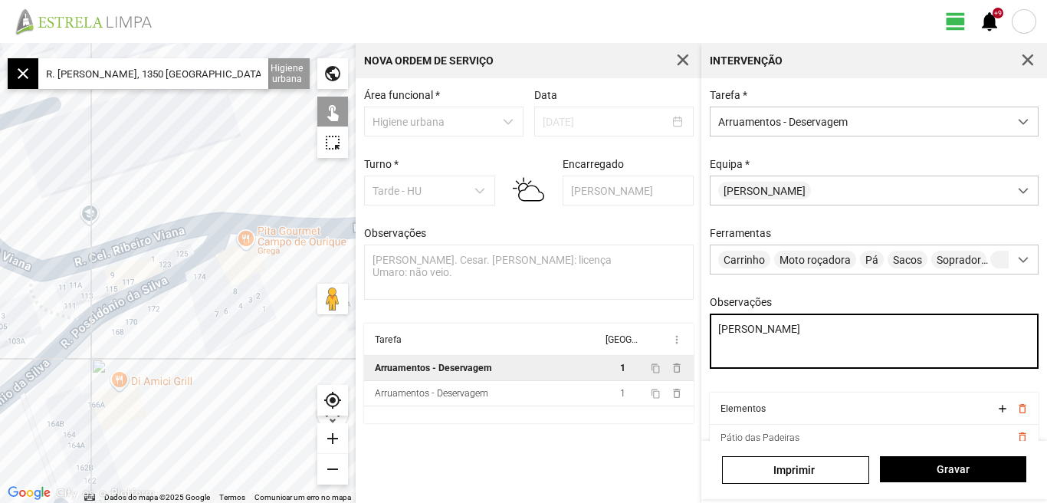
click at [786, 340] on textarea "[PERSON_NAME]" at bounding box center [875, 340] width 330 height 55
type textarea "[PERSON_NAME]"
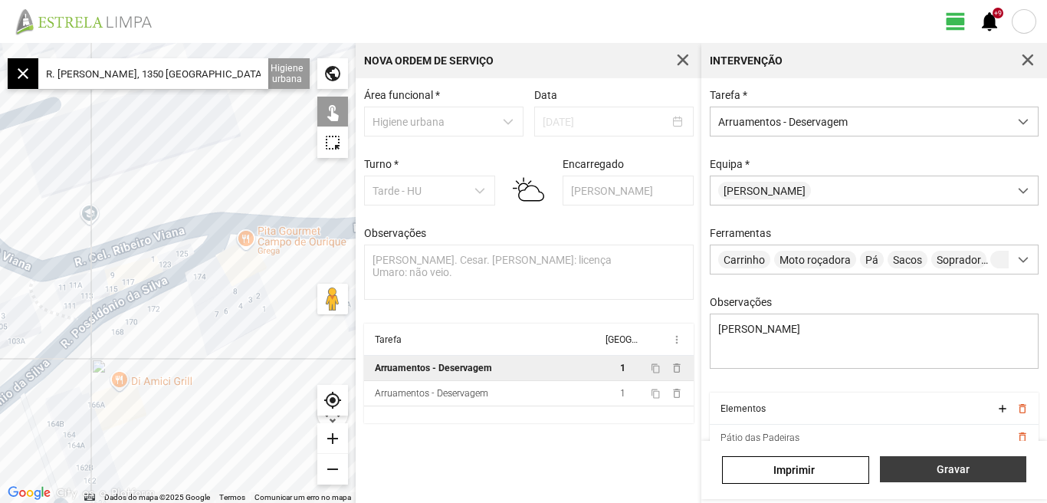
click at [927, 468] on span "Gravar" at bounding box center [952, 469] width 130 height 12
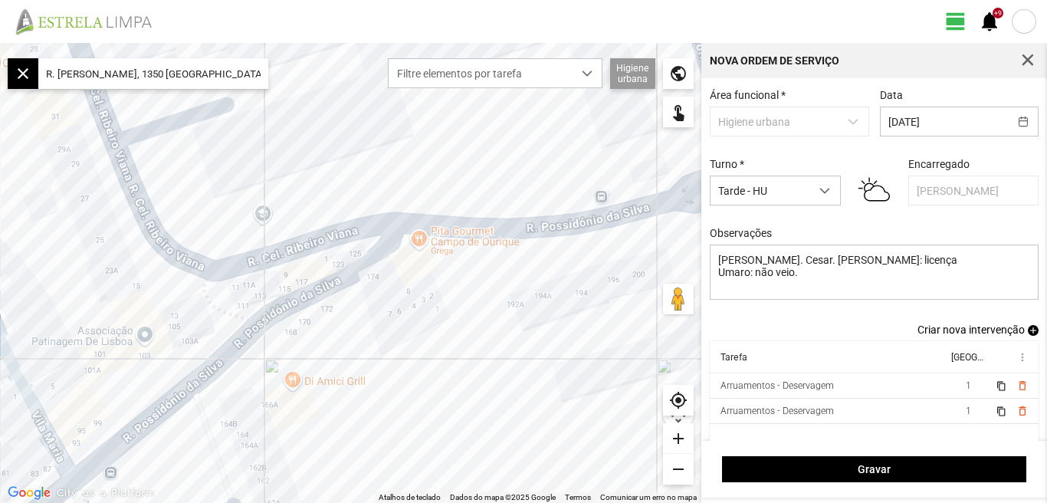
click at [969, 331] on span "Criar nova intervenção" at bounding box center [970, 329] width 107 height 12
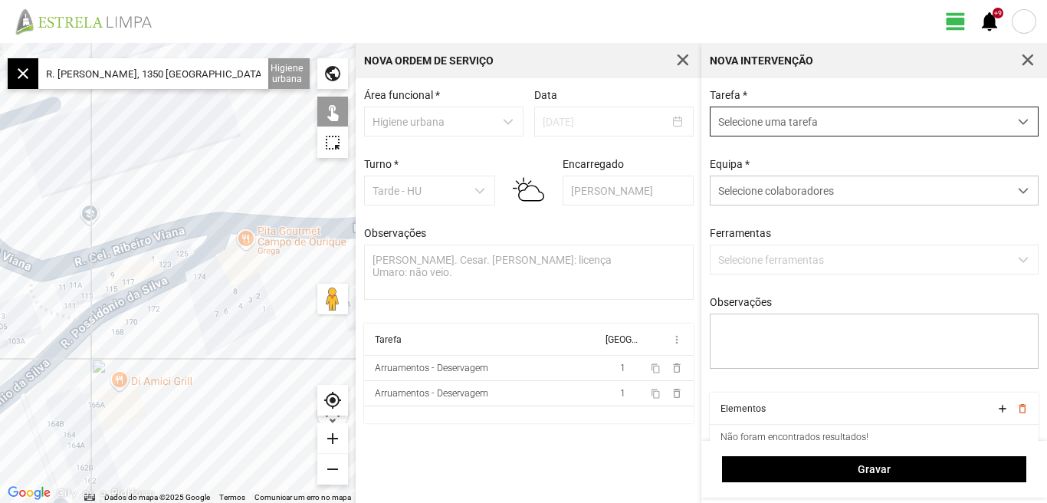
click at [1018, 122] on span "dropdown trigger" at bounding box center [1023, 121] width 11 height 11
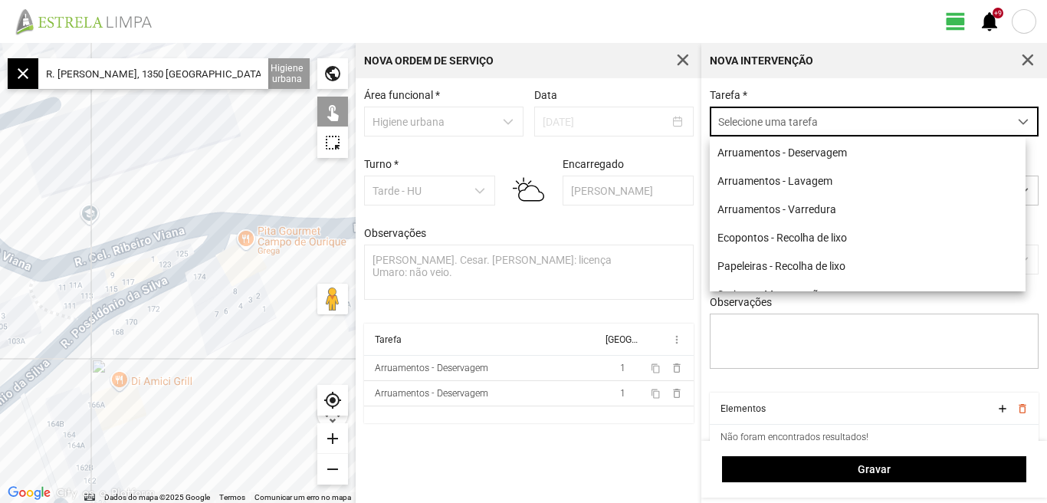
scroll to position [8, 68]
click at [819, 185] on li "Arruamentos - Lavagem" at bounding box center [868, 180] width 316 height 28
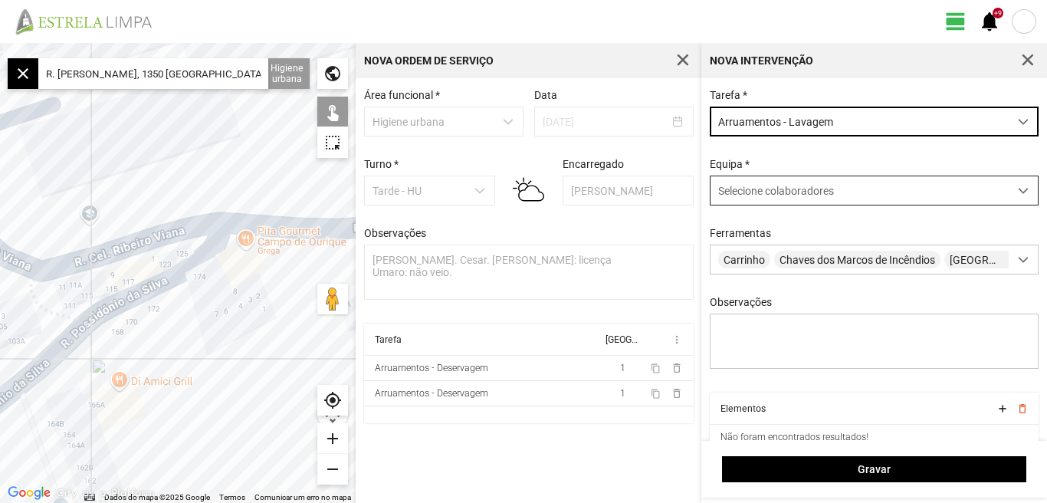
click at [1018, 189] on span at bounding box center [1023, 190] width 11 height 11
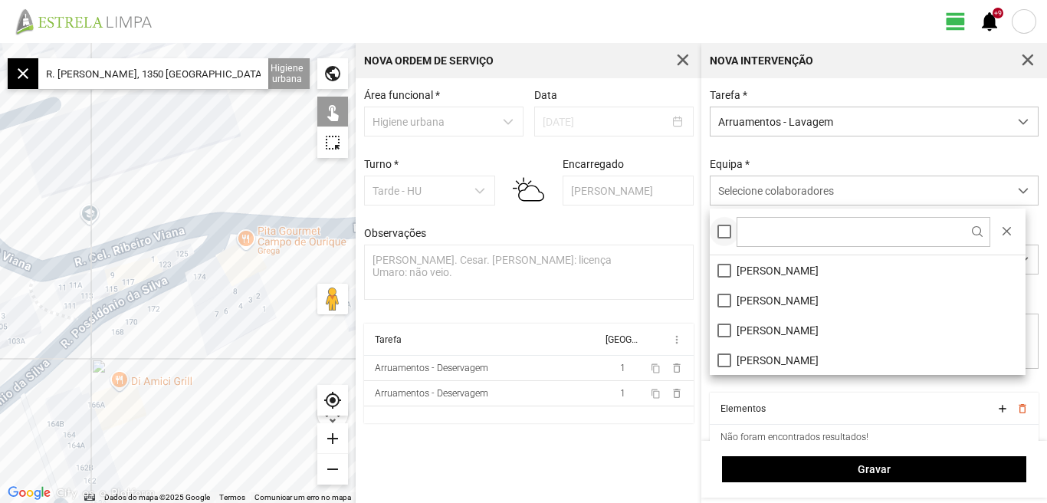
click at [729, 238] on div at bounding box center [724, 232] width 14 height 14
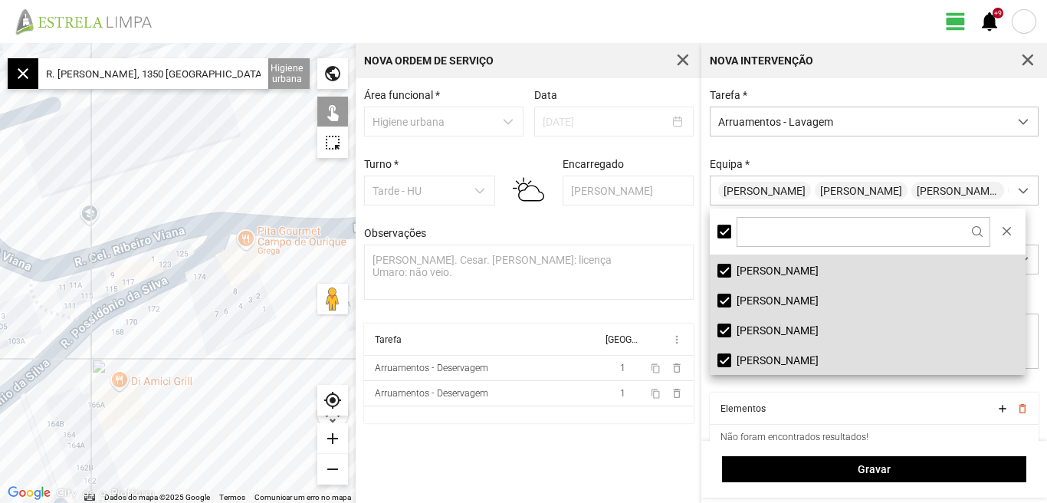
click at [648, 435] on div "Área funcional * Higiene urbana Data [DATE] Turno * Tarde - HU Encarregado Grac…" at bounding box center [529, 290] width 346 height 425
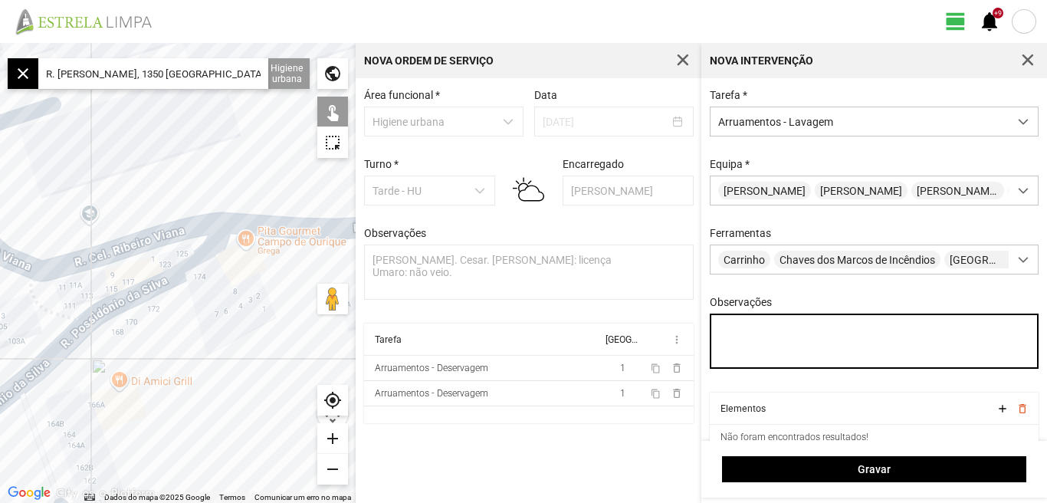
click at [769, 338] on textarea "Observações" at bounding box center [875, 340] width 330 height 55
type textarea "Diogo"
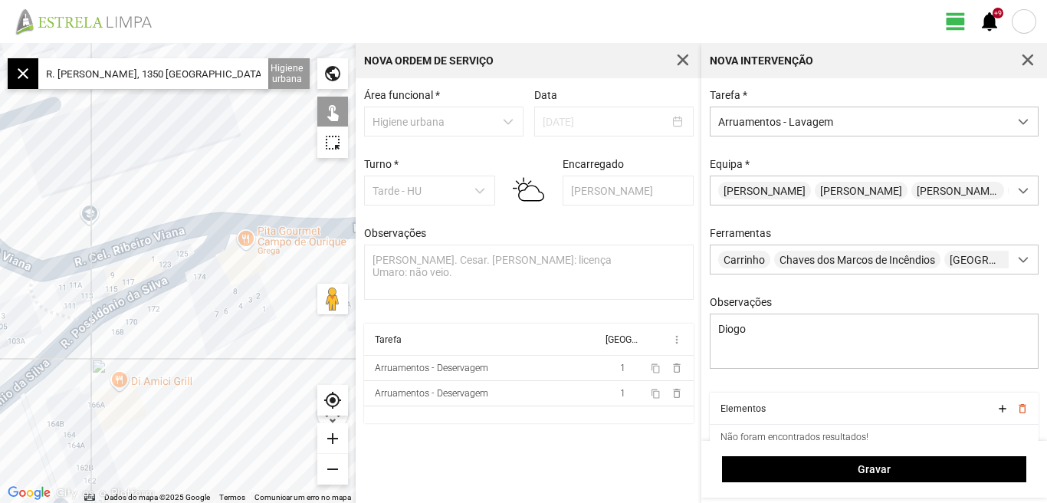
click at [252, 70] on input "R. [PERSON_NAME], 1350 [GEOGRAPHIC_DATA], [GEOGRAPHIC_DATA]" at bounding box center [153, 73] width 230 height 31
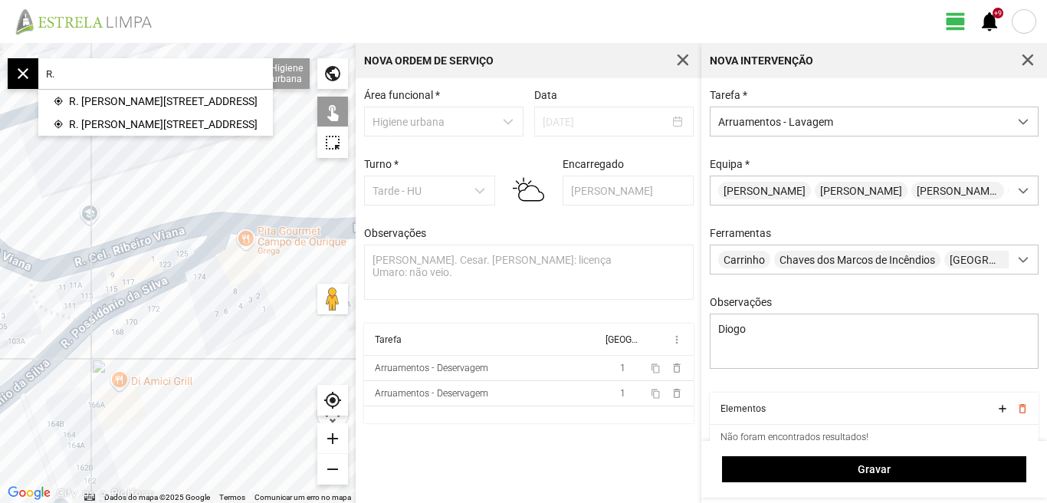
type input "R"
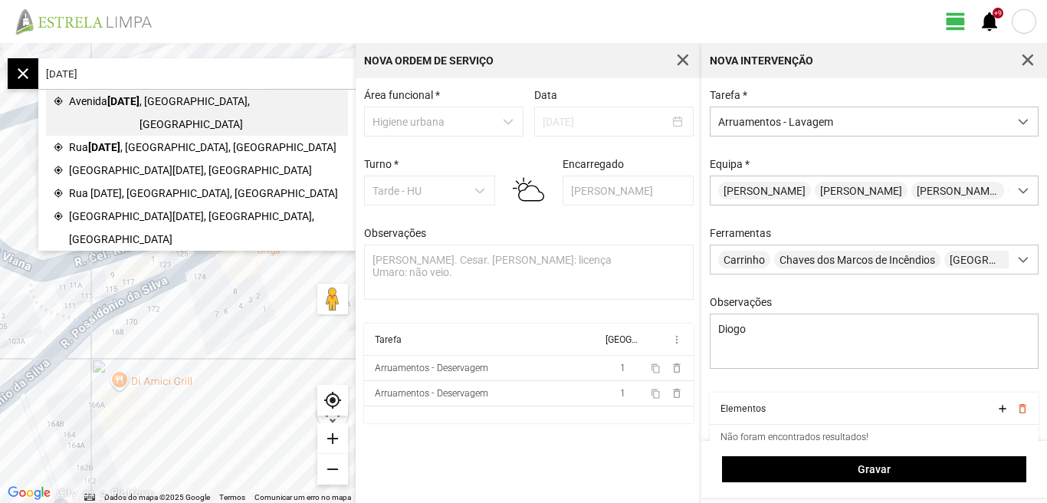
click at [174, 98] on span ", [GEOGRAPHIC_DATA], [GEOGRAPHIC_DATA]" at bounding box center [239, 113] width 201 height 46
type input "Av. [DATE], [GEOGRAPHIC_DATA], [GEOGRAPHIC_DATA]"
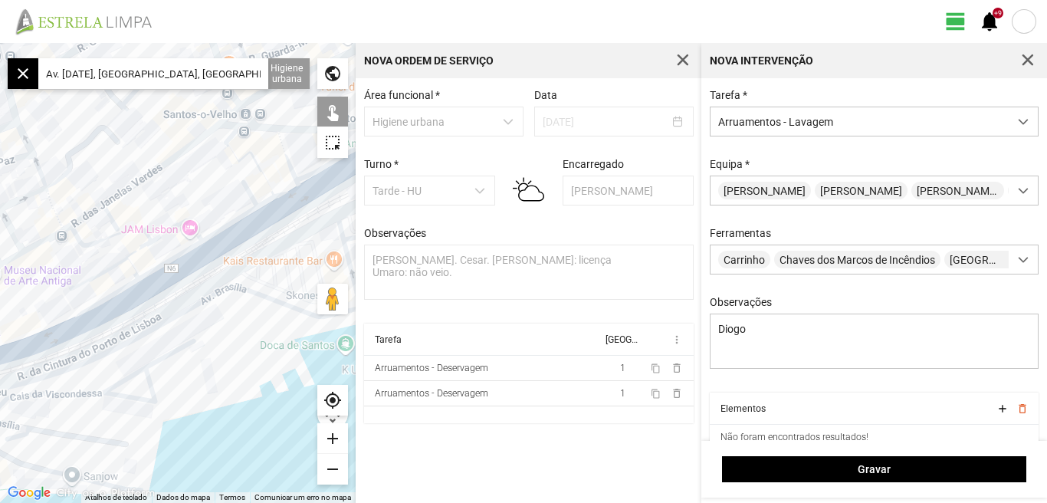
drag, startPoint x: 132, startPoint y: 386, endPoint x: 224, endPoint y: 349, distance: 99.0
click at [241, 345] on div at bounding box center [178, 273] width 356 height 460
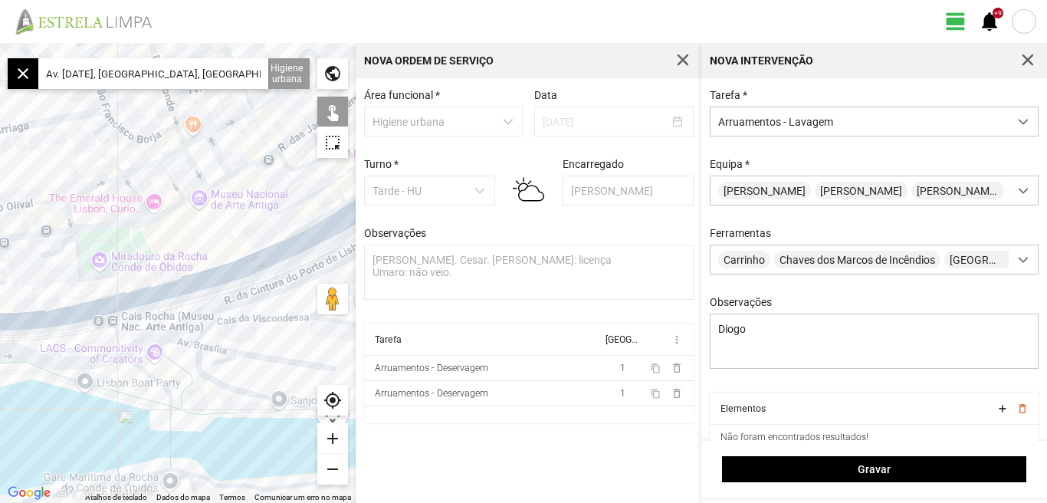
click at [248, 356] on div at bounding box center [178, 273] width 356 height 460
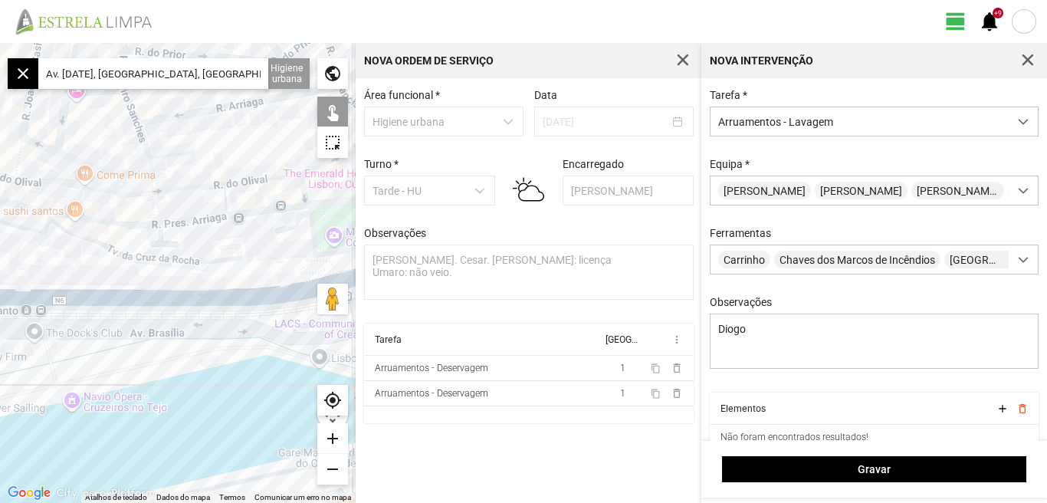
drag, startPoint x: 238, startPoint y: 387, endPoint x: 251, endPoint y: 387, distance: 12.3
click at [248, 387] on div at bounding box center [178, 273] width 356 height 460
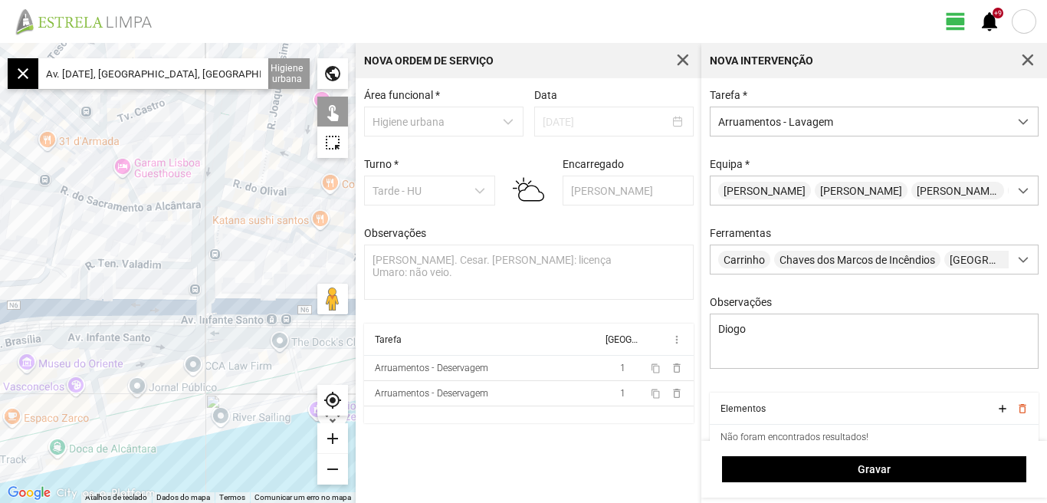
drag, startPoint x: 161, startPoint y: 373, endPoint x: 230, endPoint y: 368, distance: 69.2
click at [230, 368] on div at bounding box center [178, 273] width 356 height 460
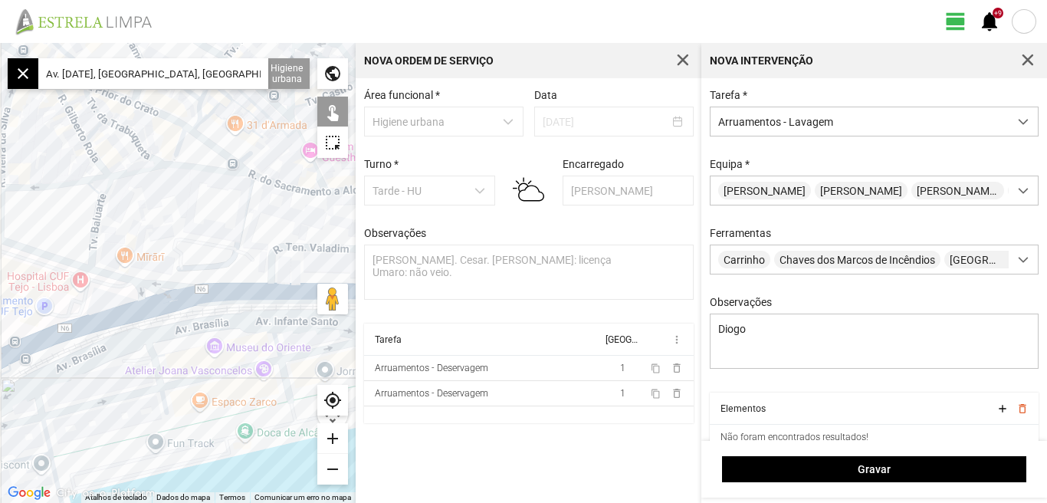
drag, startPoint x: 145, startPoint y: 365, endPoint x: 238, endPoint y: 356, distance: 93.1
click at [238, 356] on div at bounding box center [178, 273] width 356 height 460
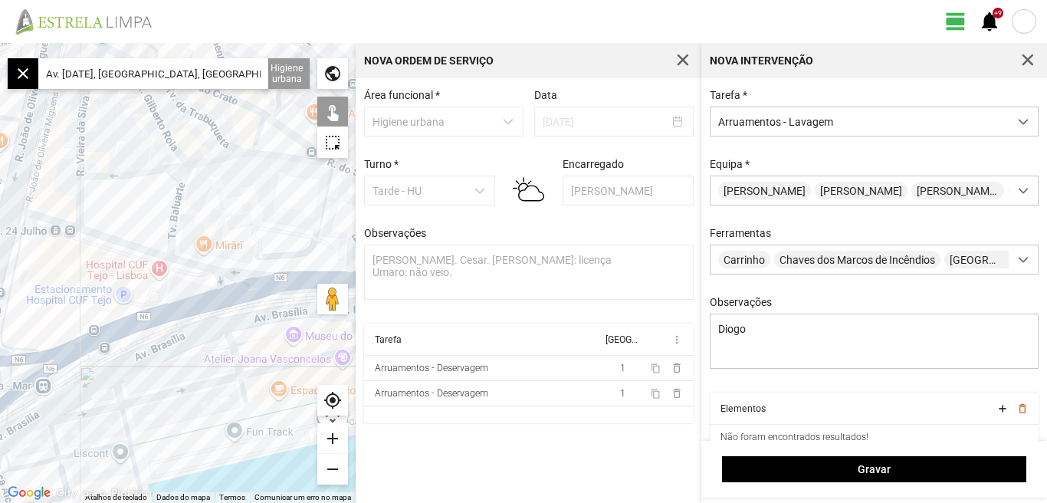
drag, startPoint x: 134, startPoint y: 372, endPoint x: 209, endPoint y: 360, distance: 76.0
click at [209, 360] on div at bounding box center [178, 273] width 356 height 460
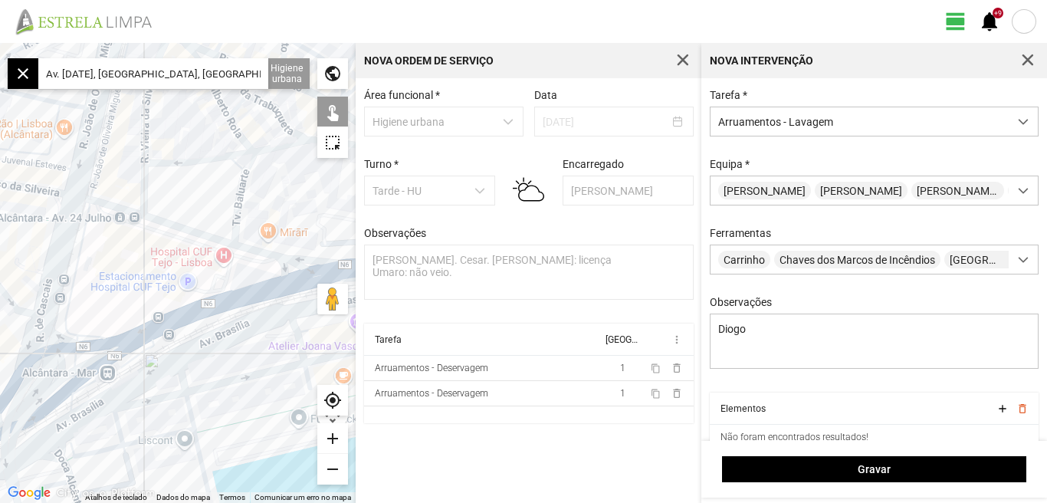
drag, startPoint x: 144, startPoint y: 379, endPoint x: 203, endPoint y: 367, distance: 60.1
click at [203, 367] on div at bounding box center [178, 273] width 356 height 460
click at [64, 271] on div at bounding box center [178, 273] width 356 height 460
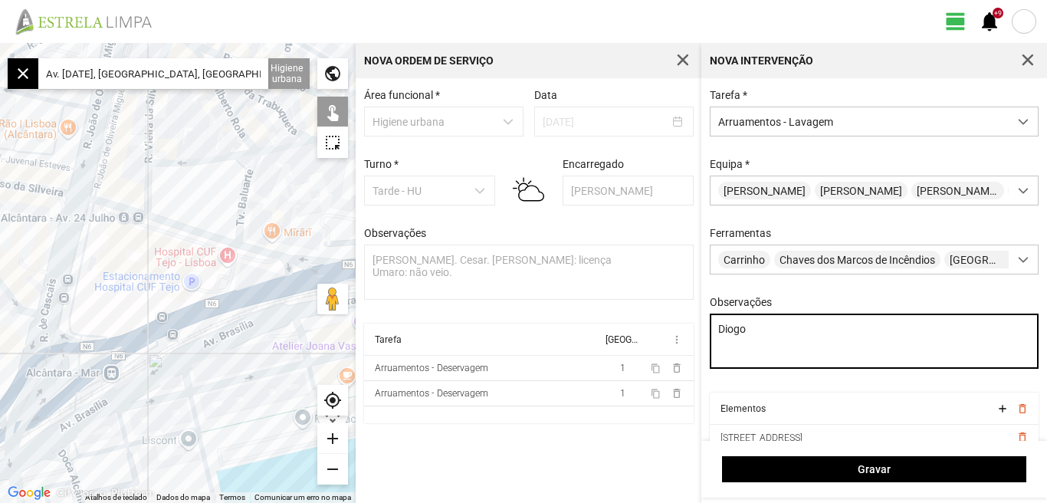
click at [764, 341] on textarea "Diogo" at bounding box center [875, 340] width 330 height 55
click at [812, 348] on textarea "Diogo [GEOGRAPHIC_DATA]" at bounding box center [875, 340] width 330 height 55
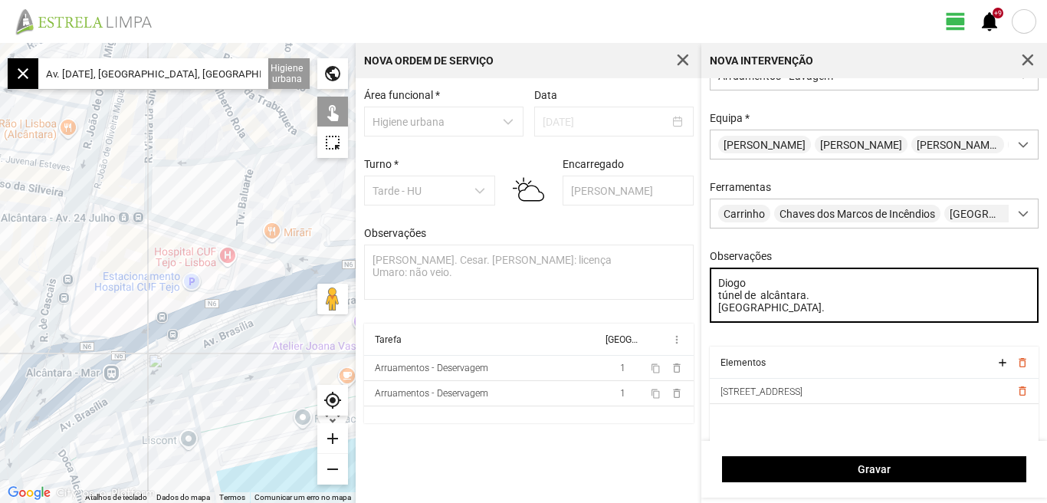
scroll to position [65, 0]
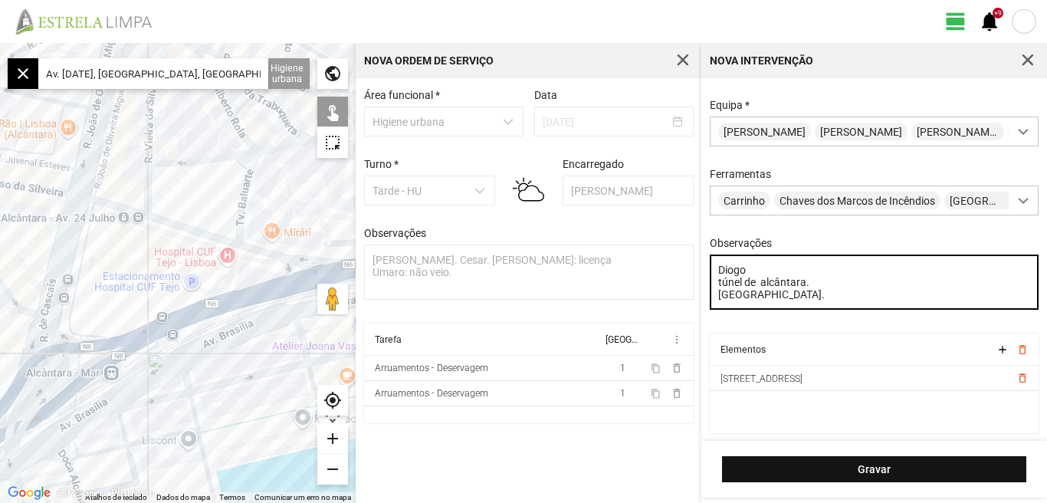
type textarea "Diogo túnel de alcântara. [GEOGRAPHIC_DATA]."
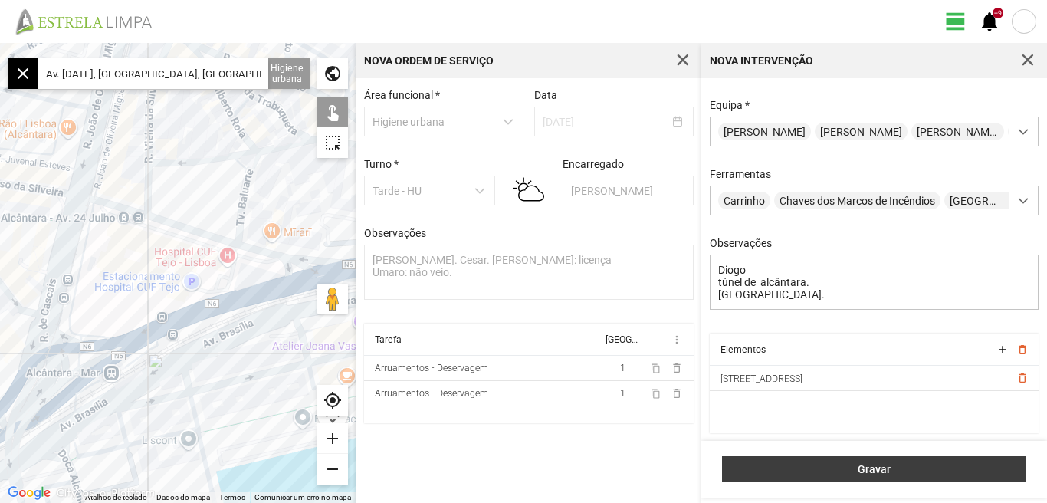
click at [872, 467] on span "Gravar" at bounding box center [874, 469] width 288 height 12
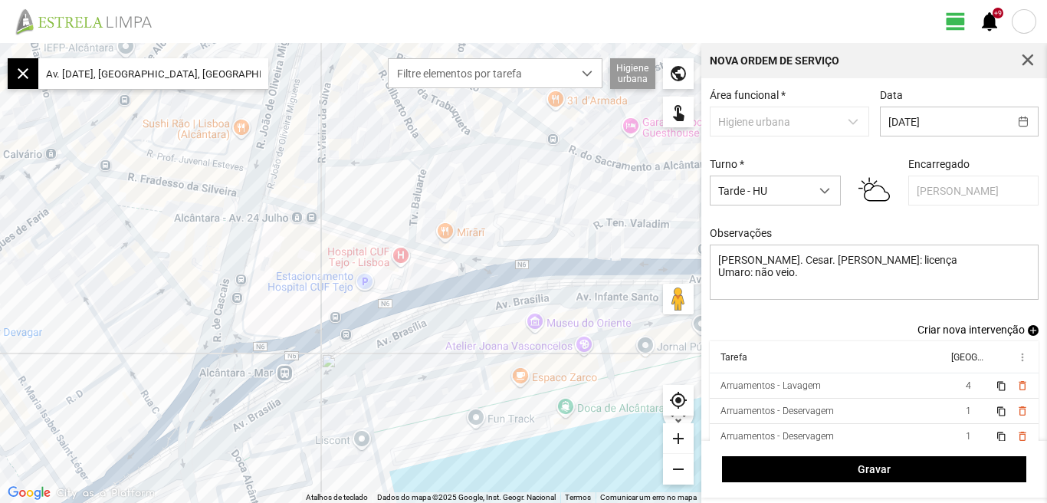
scroll to position [13, 0]
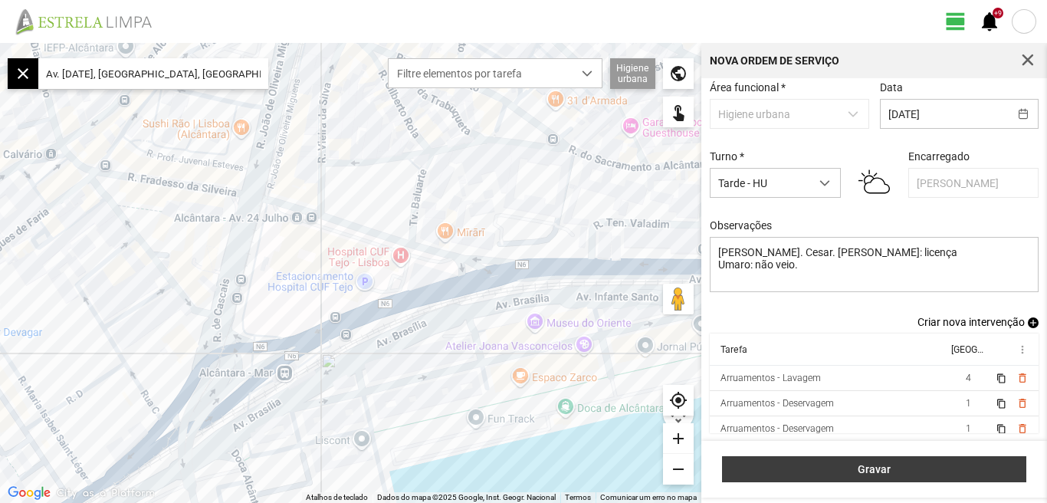
click at [874, 470] on span "Gravar" at bounding box center [874, 469] width 288 height 12
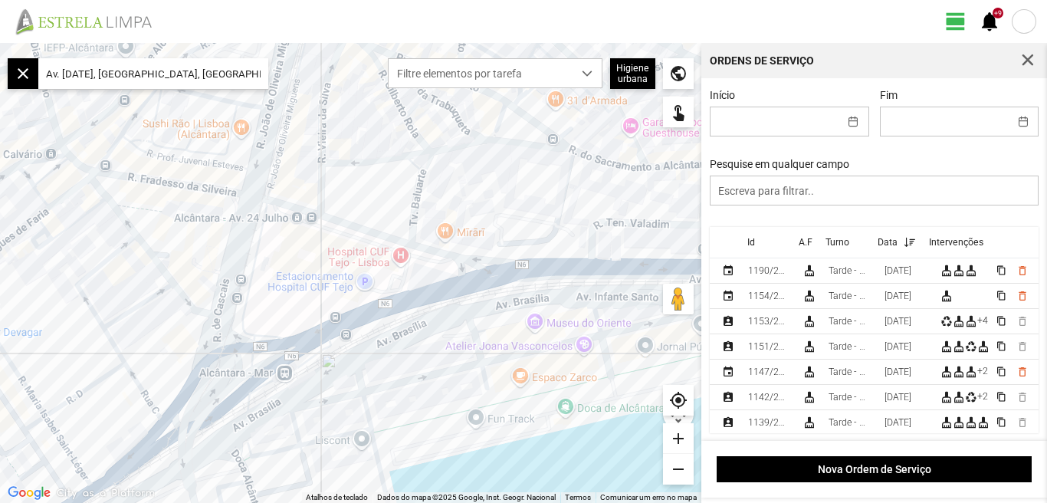
click at [1022, 18] on div at bounding box center [1024, 21] width 25 height 25
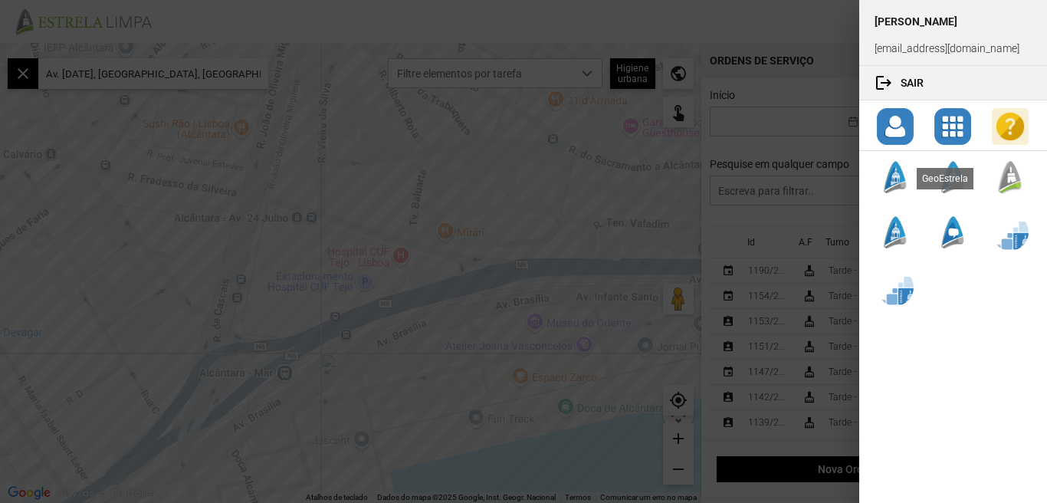
click at [891, 187] on div at bounding box center [895, 177] width 37 height 37
